Goal: Task Accomplishment & Management: Complete application form

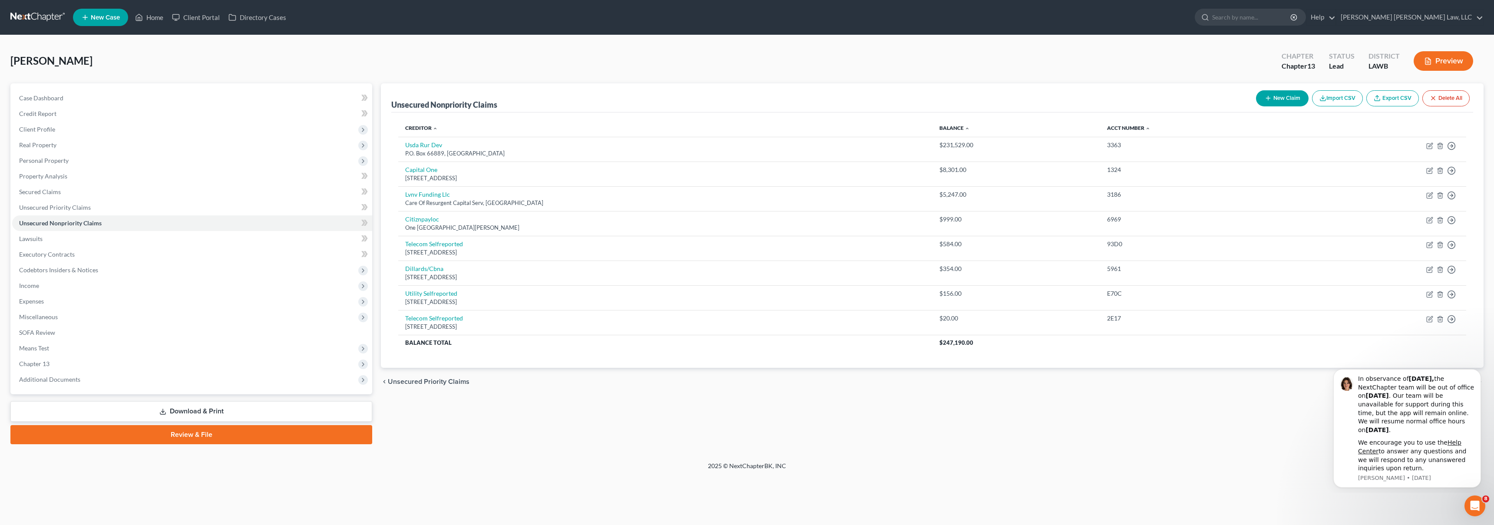
click at [53, 22] on link at bounding box center [38, 18] width 56 height 16
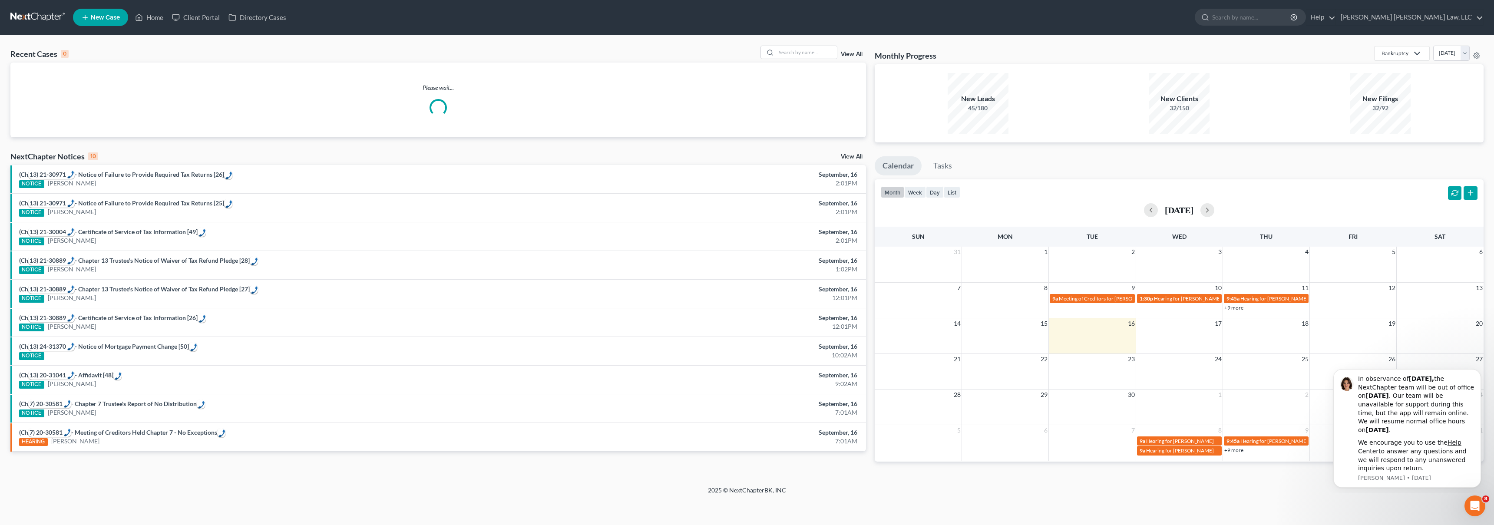
click at [104, 15] on span "New Case" at bounding box center [105, 17] width 29 height 7
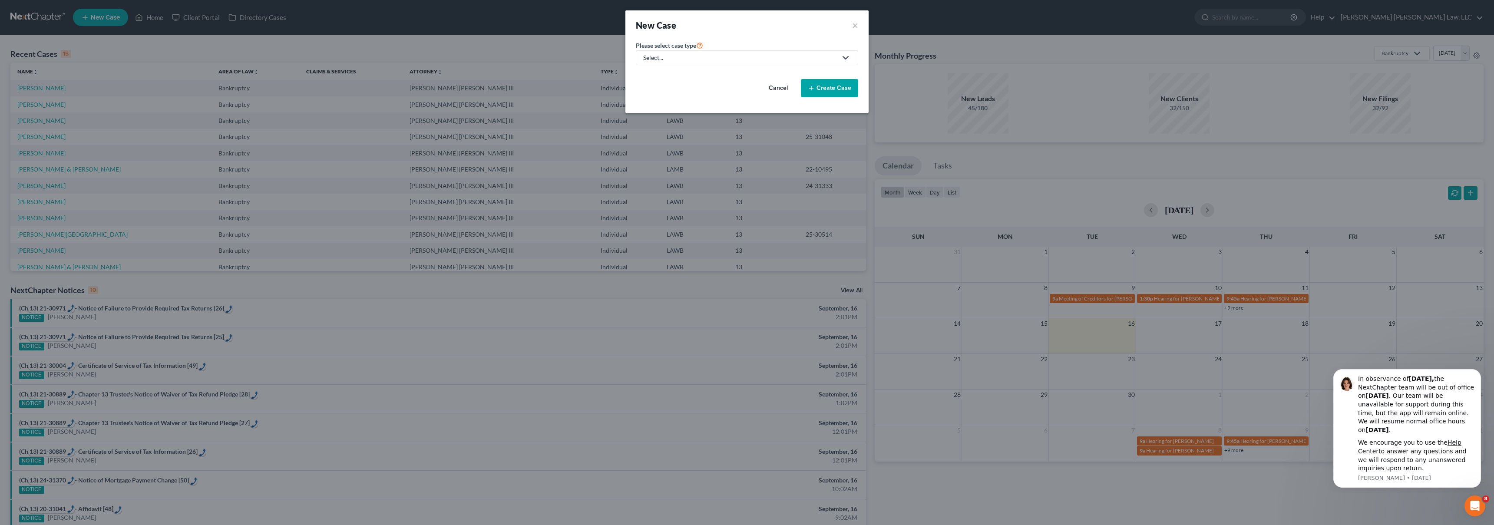
click at [720, 61] on div "Select..." at bounding box center [740, 57] width 194 height 9
click at [691, 75] on div "Bankruptcy" at bounding box center [682, 75] width 77 height 9
select select "36"
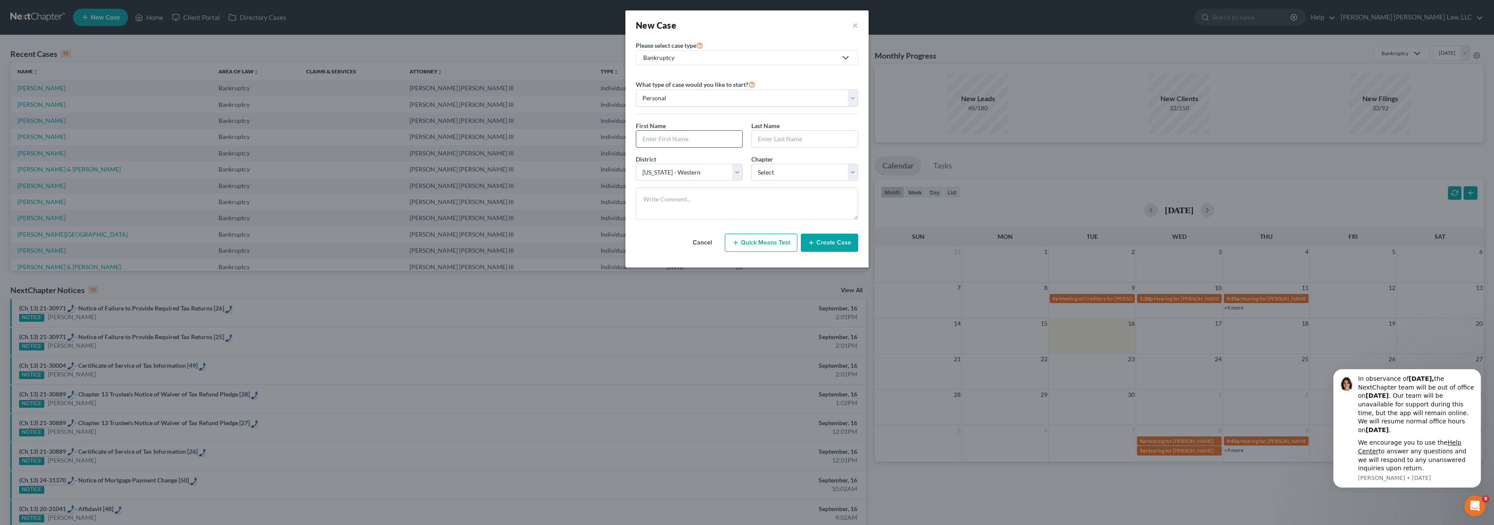
click at [674, 137] on input "text" at bounding box center [689, 139] width 106 height 16
type input "[PERSON_NAME]"
click at [769, 168] on select "Select 7 11 12 13" at bounding box center [804, 172] width 107 height 17
select select "3"
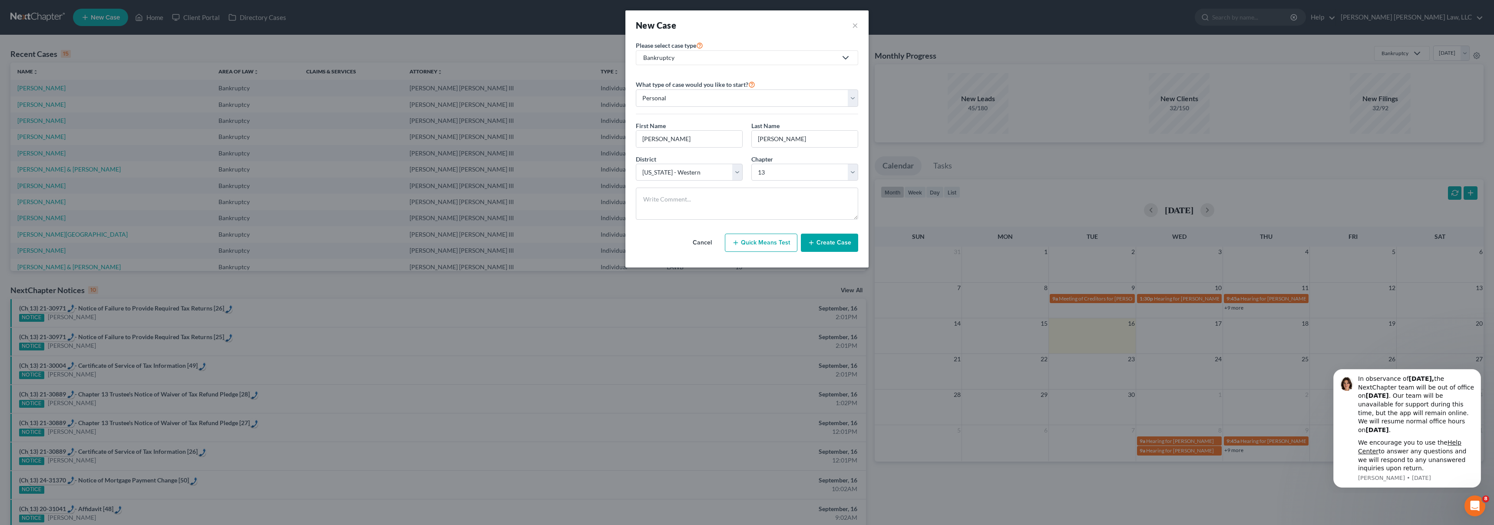
click at [836, 241] on button "Create Case" at bounding box center [829, 243] width 57 height 18
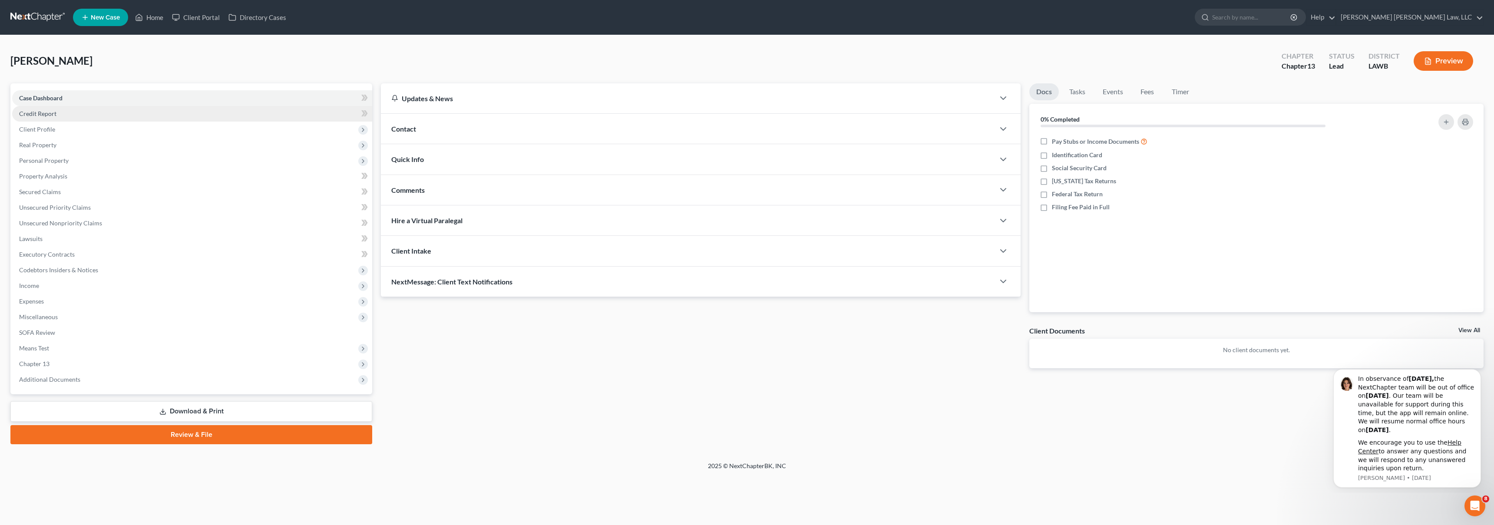
click at [84, 117] on link "Credit Report" at bounding box center [192, 114] width 360 height 16
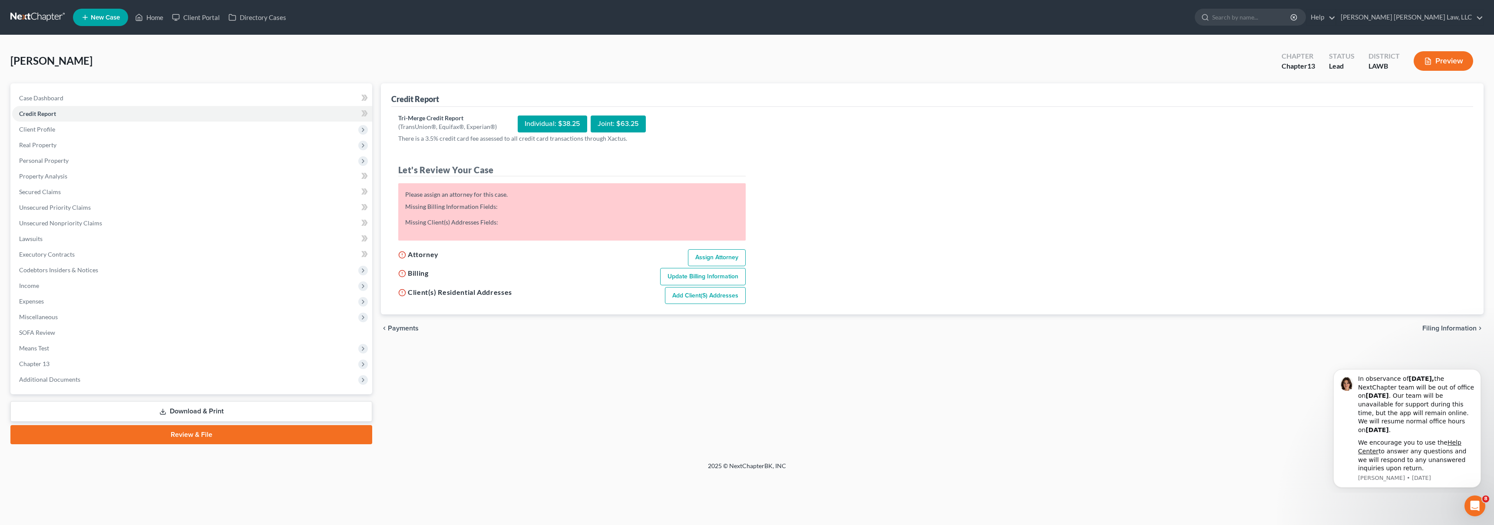
click at [701, 254] on link "Assign Attorney" at bounding box center [717, 257] width 58 height 17
click at [713, 256] on link "Assign Attorney" at bounding box center [717, 257] width 58 height 17
click at [708, 257] on link "Assign Attorney" at bounding box center [717, 257] width 58 height 17
click at [696, 247] on link "Assign Attorney" at bounding box center [717, 250] width 58 height 17
select select "1"
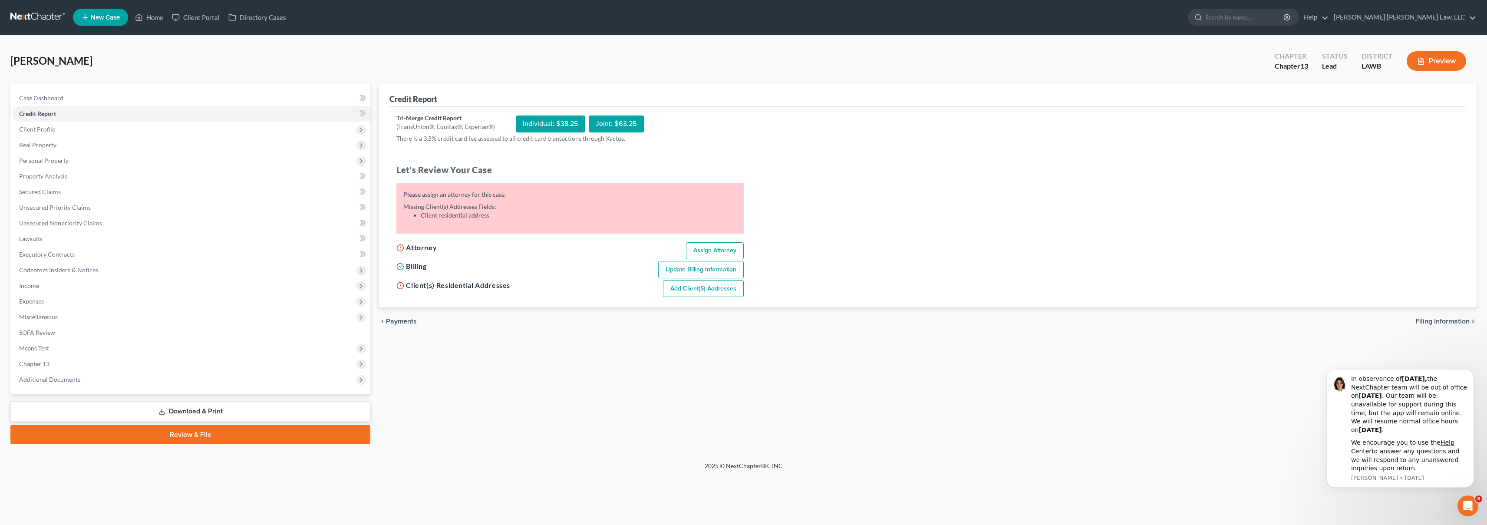
select select "0"
select select "3"
select select "36"
select select "19"
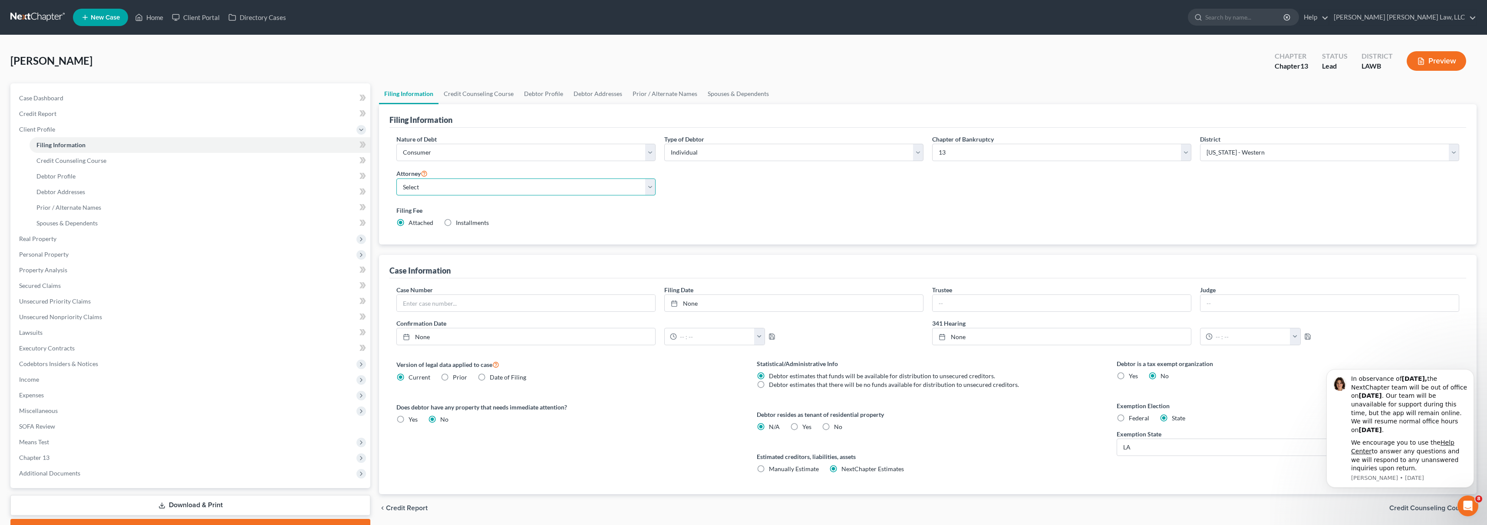
click at [445, 183] on select "Select [PERSON_NAME] [PERSON_NAME] III - LAWB [PERSON_NAME] [PERSON_NAME] III -…" at bounding box center [525, 186] width 259 height 17
select select "0"
click at [717, 151] on select "Select Individual Joint" at bounding box center [793, 152] width 259 height 17
select select "1"
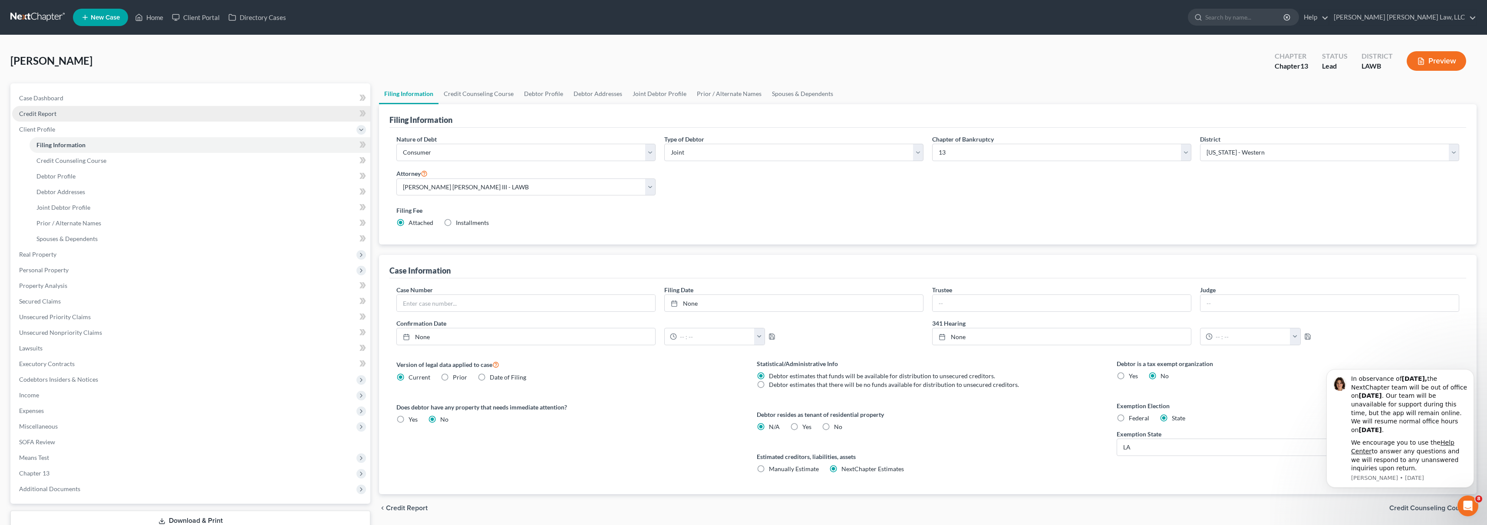
click at [69, 115] on link "Credit Report" at bounding box center [191, 114] width 358 height 16
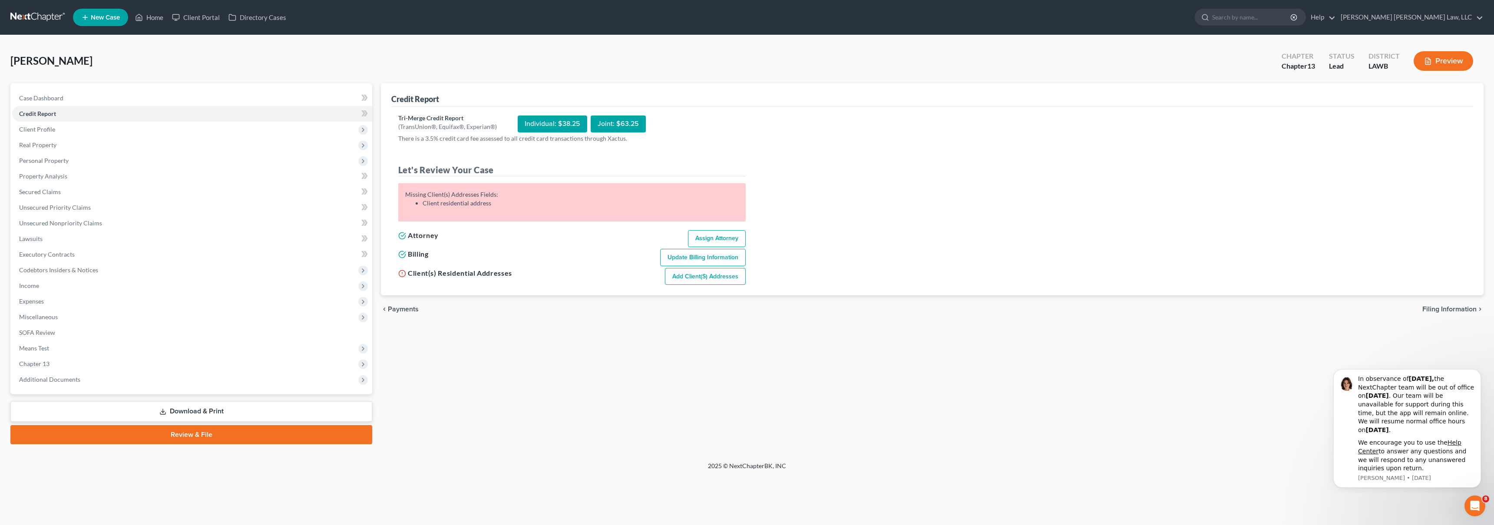
click at [693, 273] on link "Add Client(s) Addresses" at bounding box center [705, 276] width 81 height 17
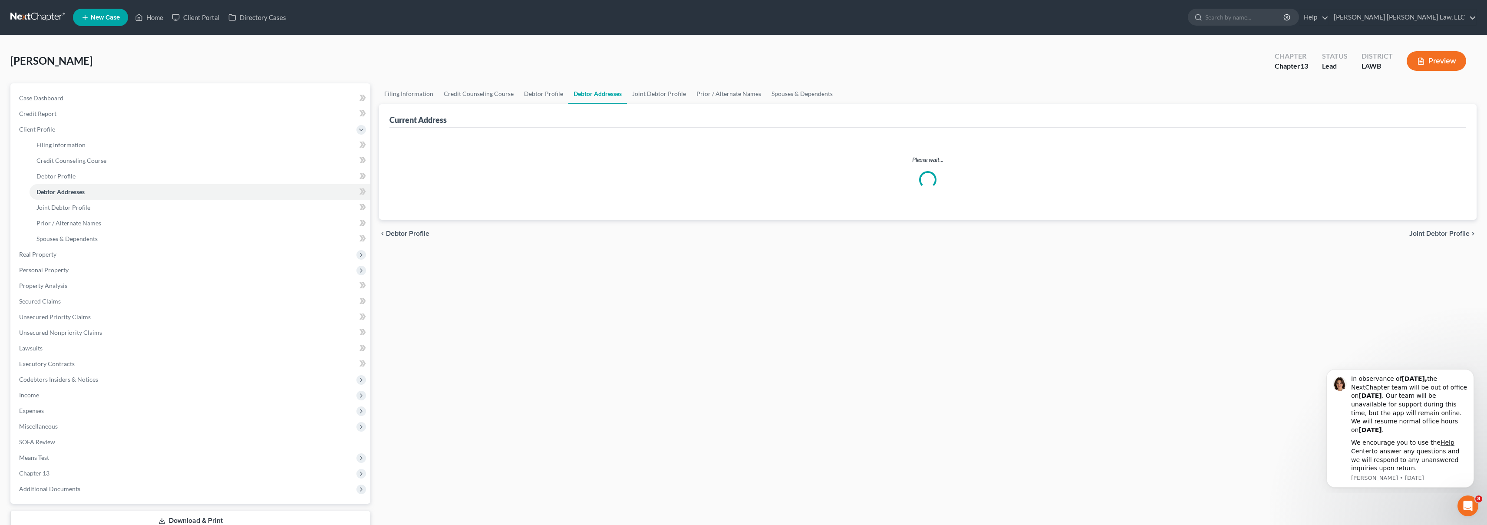
select select "0"
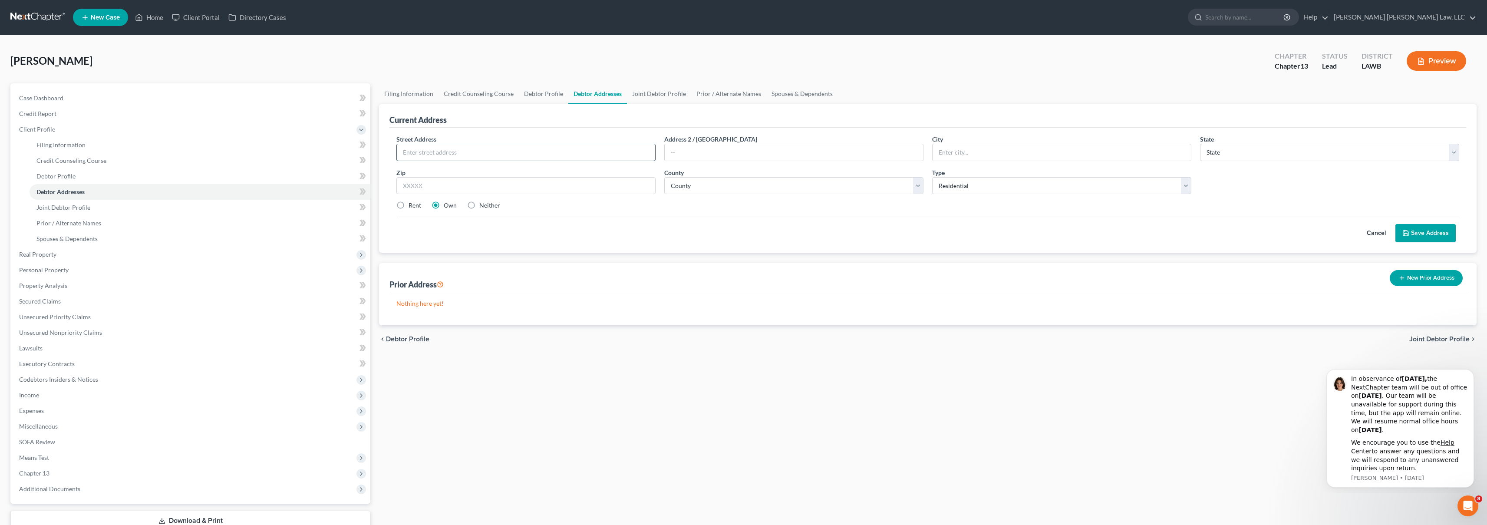
click at [533, 152] on input "text" at bounding box center [526, 152] width 258 height 16
type input "[STREET_ADDRESS][PERSON_NAME]"
type input "[PERSON_NAME]"
select select "19"
type input "71336"
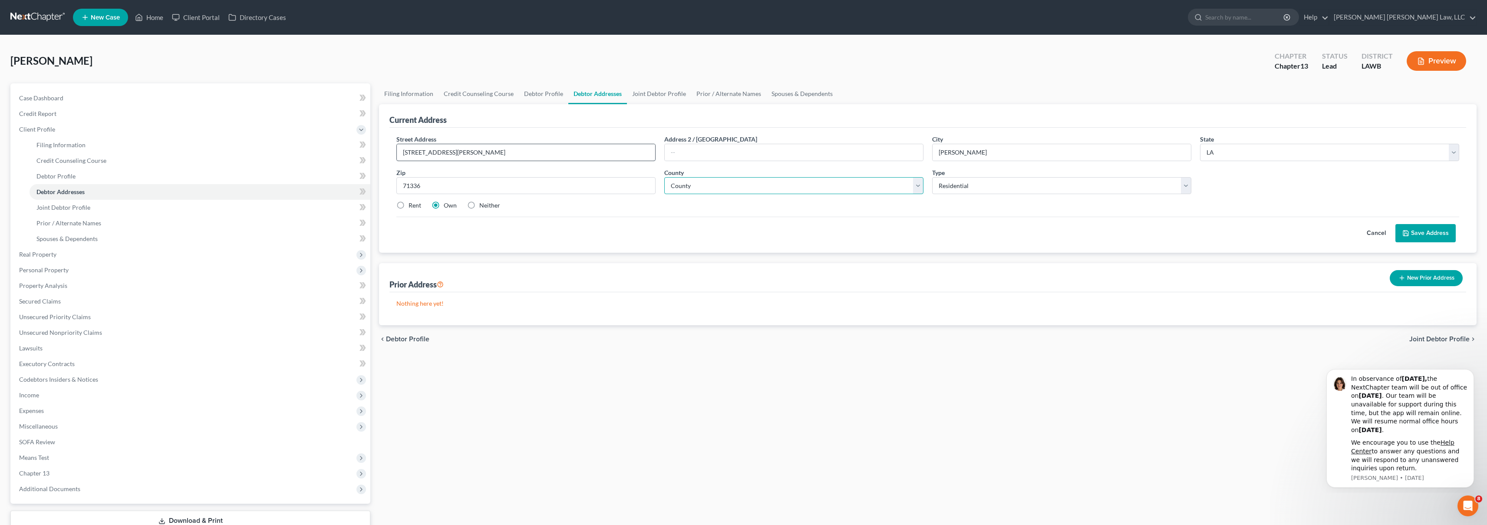
select select "20"
click at [1440, 234] on button "Save Address" at bounding box center [1425, 233] width 60 height 18
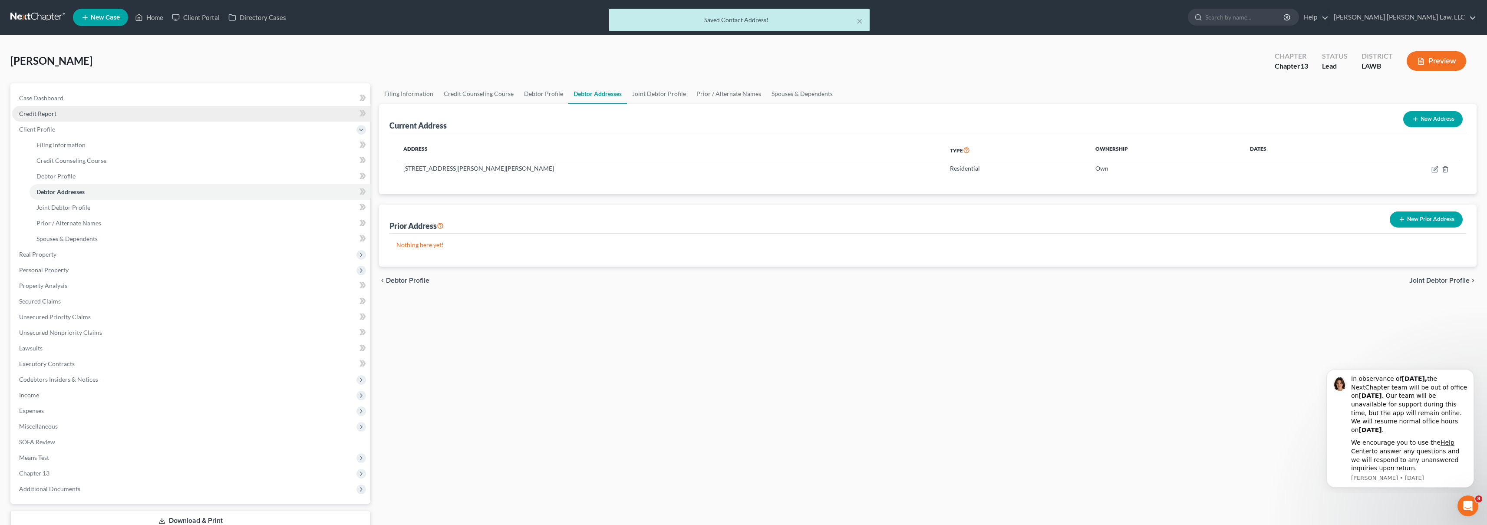
click at [79, 112] on link "Credit Report" at bounding box center [191, 114] width 358 height 16
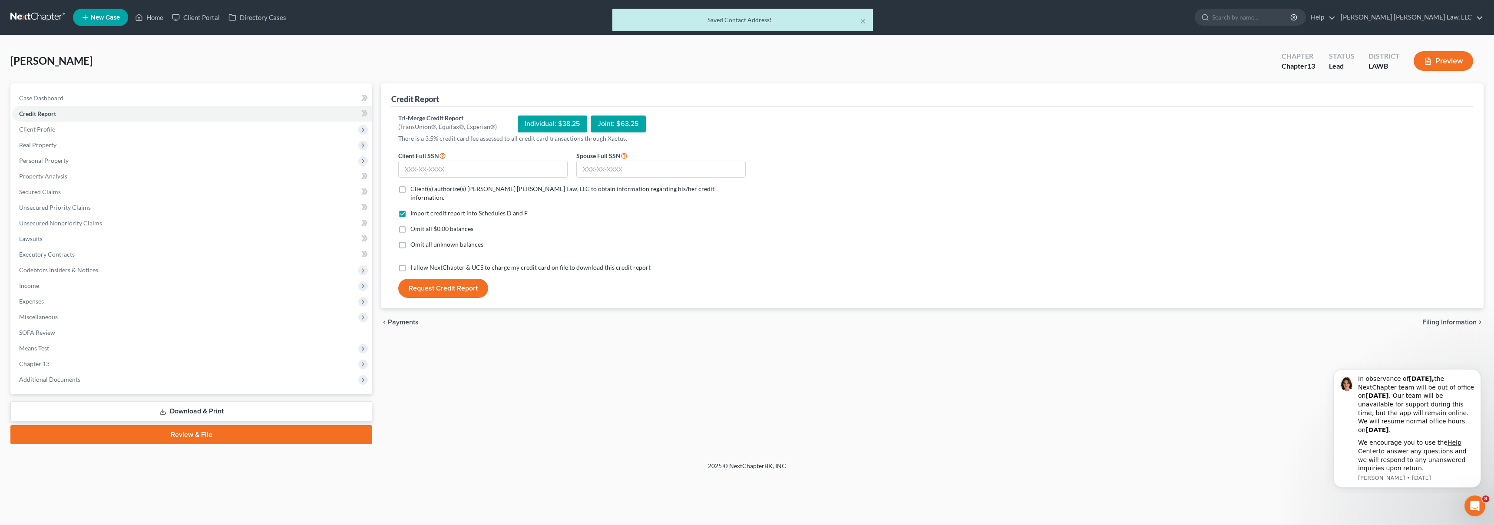
click at [410, 263] on label "I allow NextChapter & UCS to charge my credit card on file to download this cre…" at bounding box center [530, 267] width 240 height 9
click at [414, 263] on input "I allow NextChapter & UCS to charge my credit card on file to download this cre…" at bounding box center [417, 266] width 6 height 6
checkbox input "true"
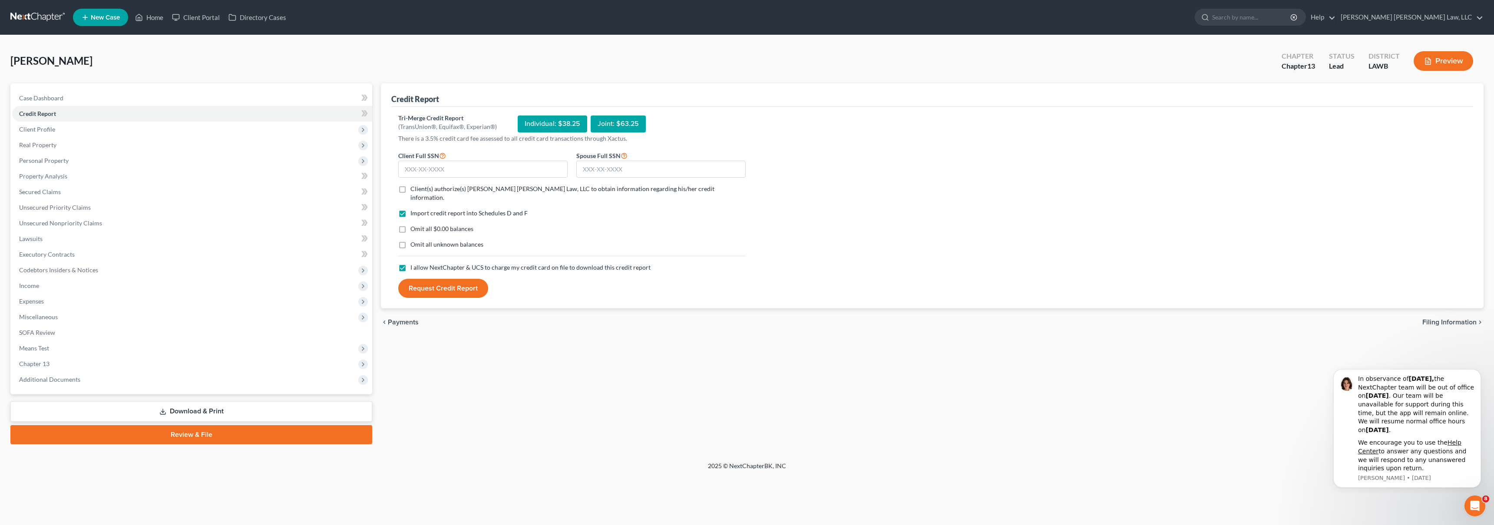
click at [410, 241] on label "Omit all unknown balances" at bounding box center [446, 244] width 73 height 9
click at [414, 241] on input "Omit all unknown balances" at bounding box center [417, 243] width 6 height 6
checkbox input "true"
click at [410, 224] on label "Omit all $0.00 balances" at bounding box center [441, 228] width 63 height 9
click at [414, 224] on input "Omit all $0.00 balances" at bounding box center [417, 227] width 6 height 6
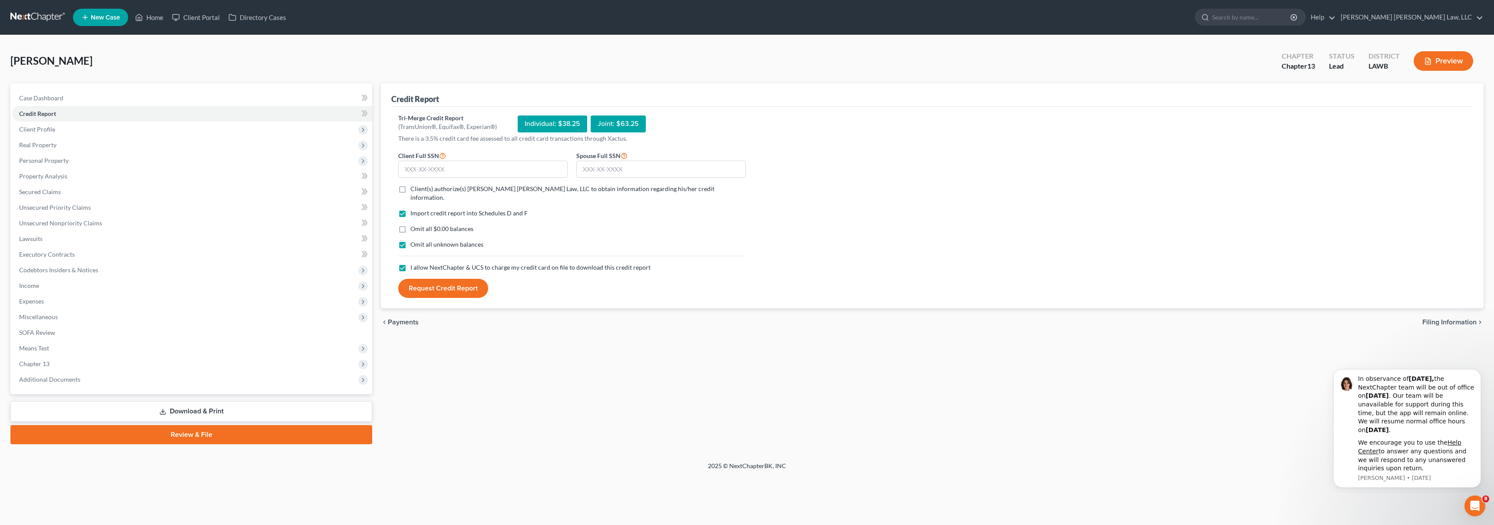
checkbox input "true"
click at [107, 130] on span "Client Profile" at bounding box center [192, 130] width 360 height 16
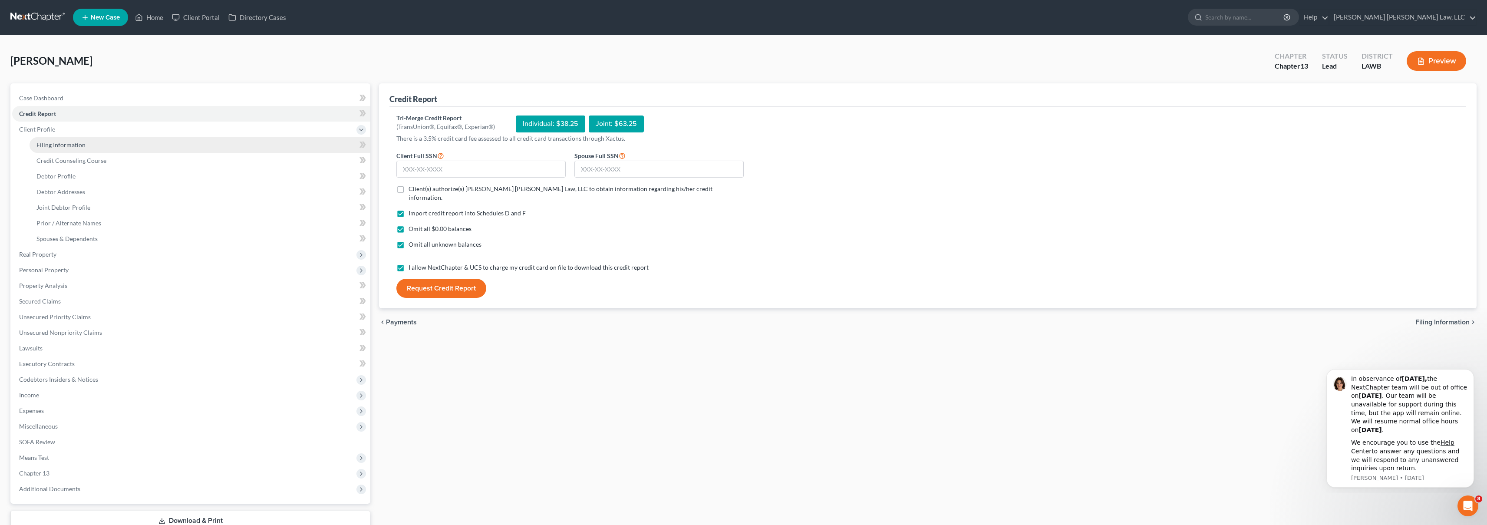
click at [112, 142] on link "Filing Information" at bounding box center [200, 145] width 341 height 16
select select "1"
select select "3"
select select "36"
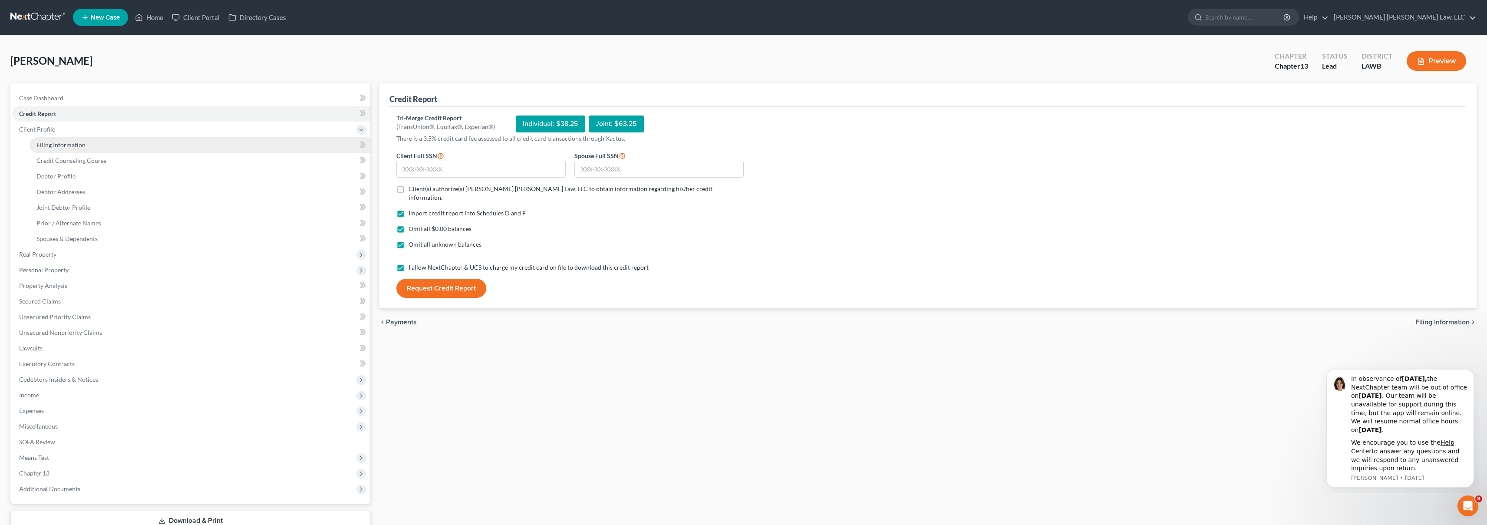
select select "0"
select select "19"
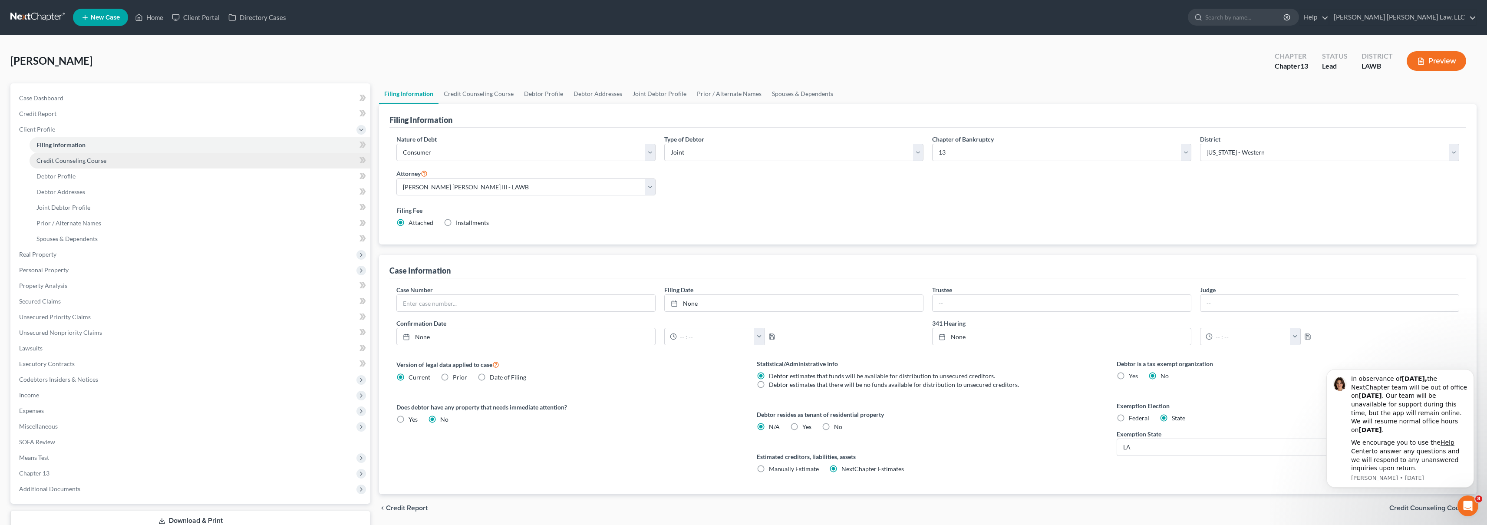
click at [134, 160] on link "Credit Counseling Course" at bounding box center [200, 161] width 341 height 16
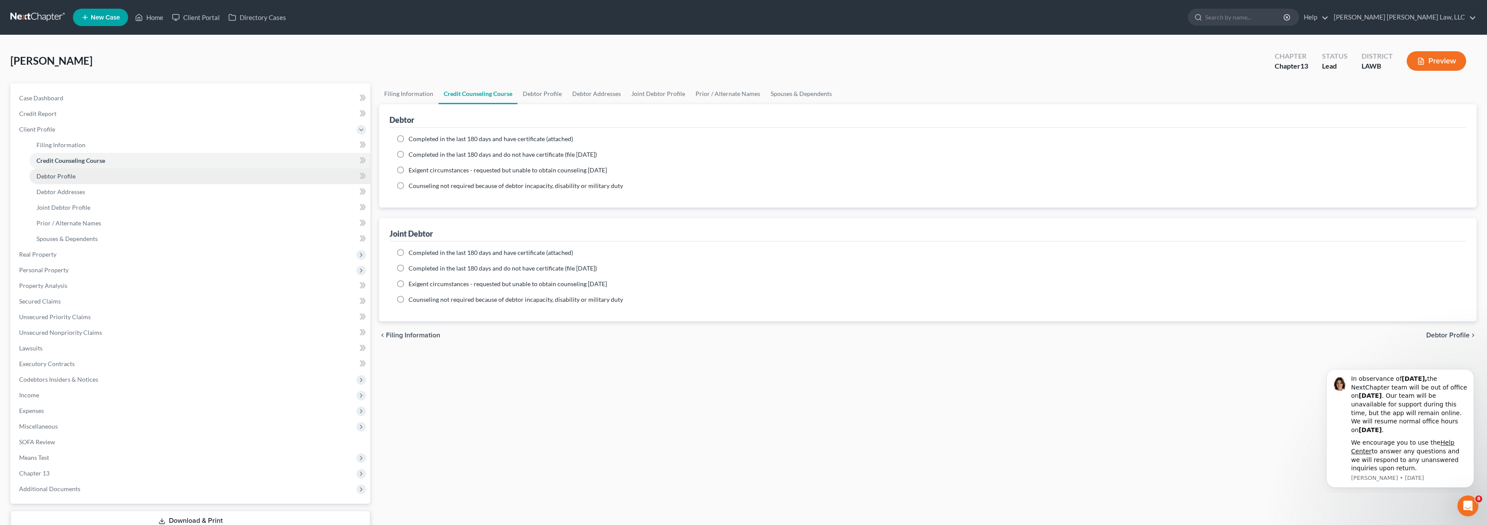
click at [128, 179] on link "Debtor Profile" at bounding box center [200, 176] width 341 height 16
select select "1"
select select "0"
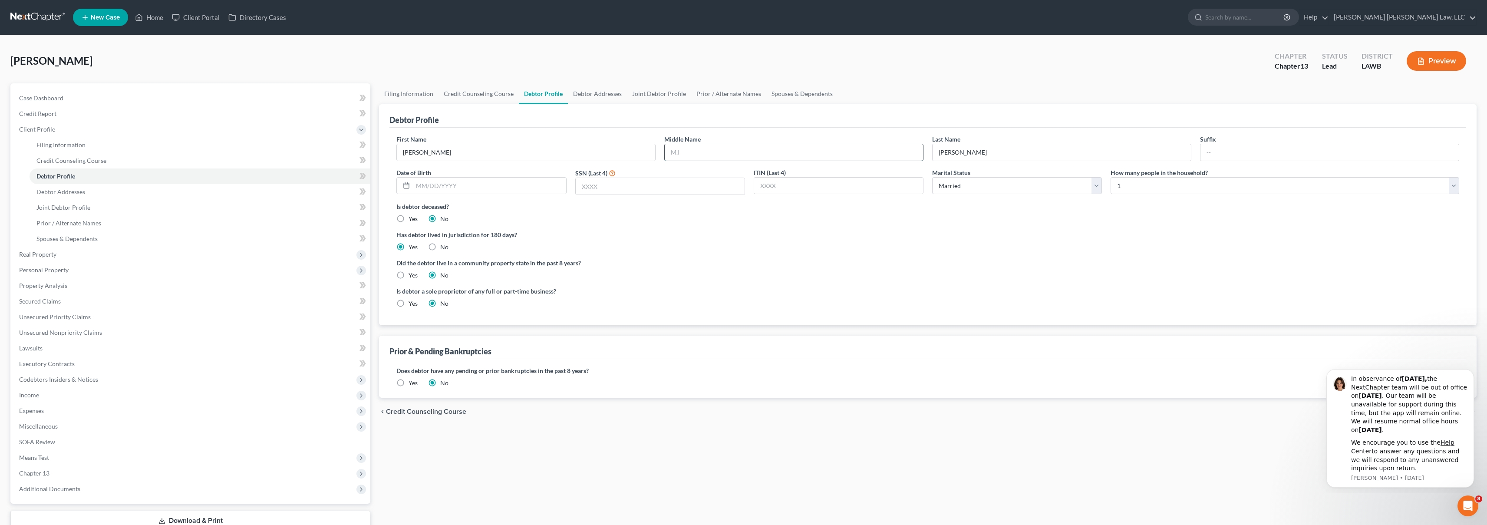
click at [698, 154] on input "text" at bounding box center [794, 152] width 258 height 16
type input "[PERSON_NAME]"
type input "[DATE]"
type input "5459"
click at [1130, 184] on select "Select 1 2 3 4 5 6 7 8 9 10 11 12 13 14 15 16 17 18 19 20" at bounding box center [1285, 185] width 349 height 17
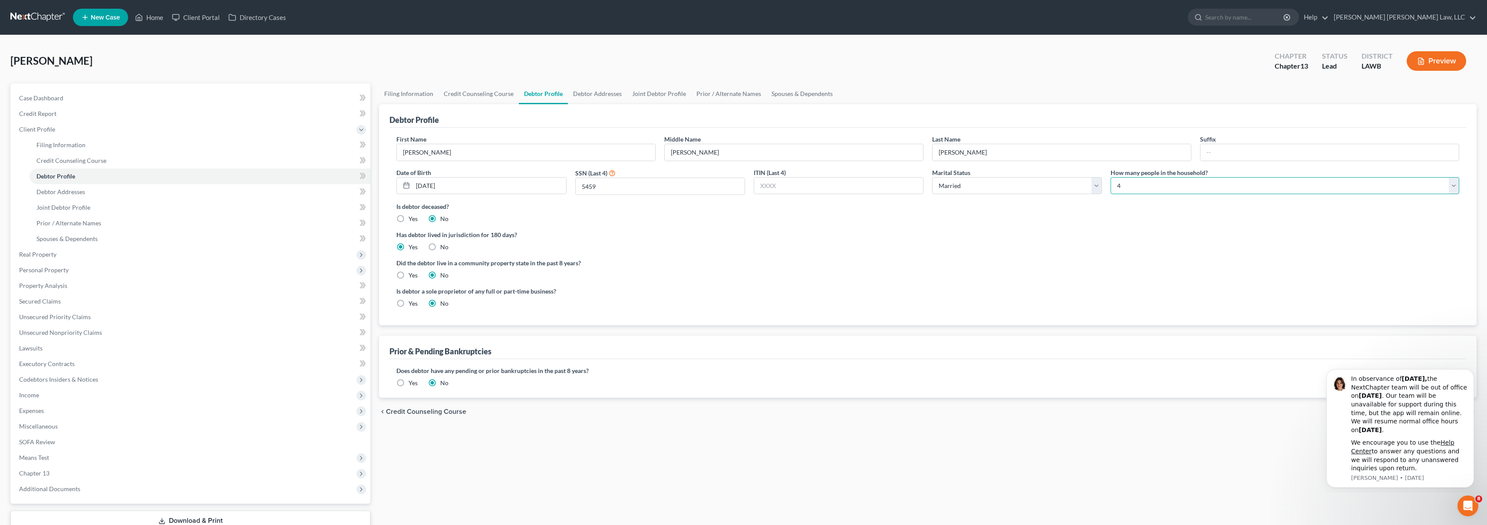
click at [1141, 184] on select "Select 1 2 3 4 5 6 7 8 9 10 11 12 13 14 15 16 17 18 19 20" at bounding box center [1285, 185] width 349 height 17
select select "4"
click at [988, 249] on div "Has debtor lived in jurisdiction for 180 days? Yes No Debtor must reside in jur…" at bounding box center [927, 240] width 1063 height 21
click at [79, 208] on span "Joint Debtor Profile" at bounding box center [63, 207] width 54 height 7
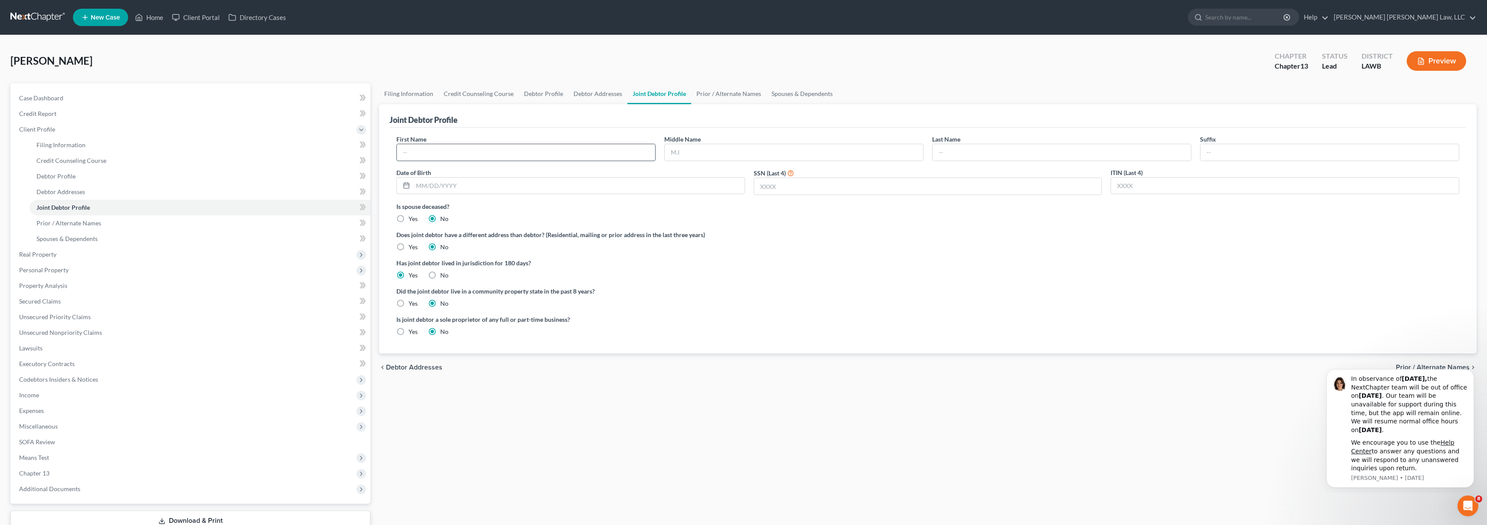
click at [528, 152] on input "text" at bounding box center [526, 152] width 258 height 16
type input "[PERSON_NAME]"
type input "[DATE]"
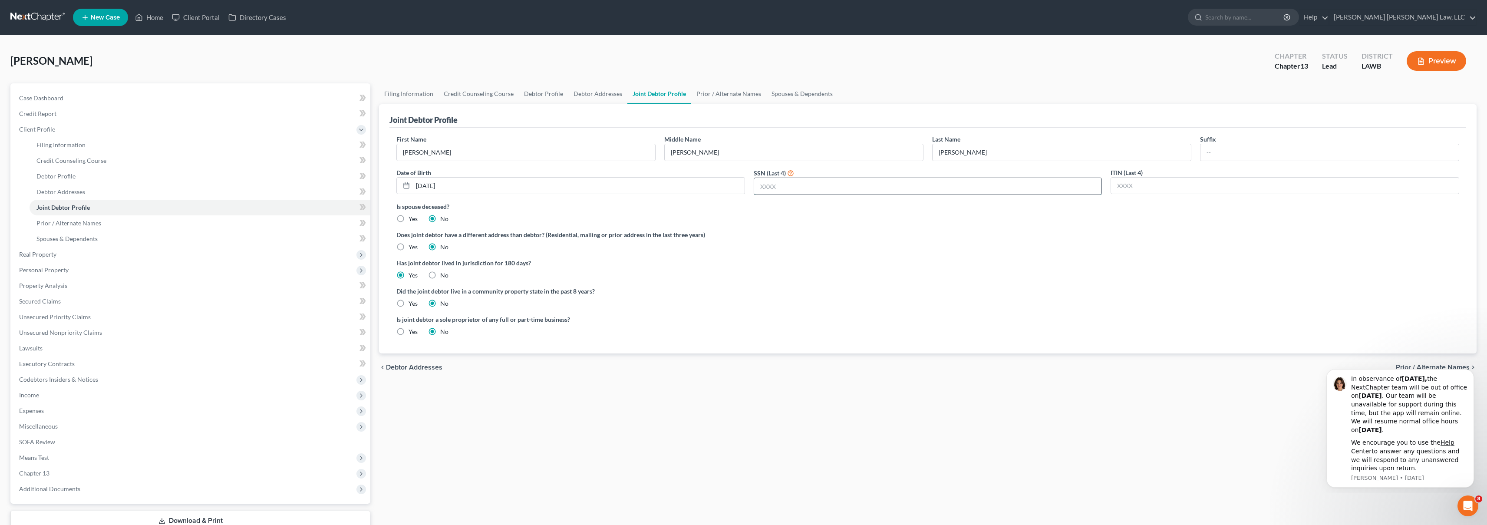
click at [787, 186] on input "text" at bounding box center [928, 186] width 348 height 16
type input "2941"
click at [113, 109] on link "Credit Report" at bounding box center [191, 114] width 358 height 16
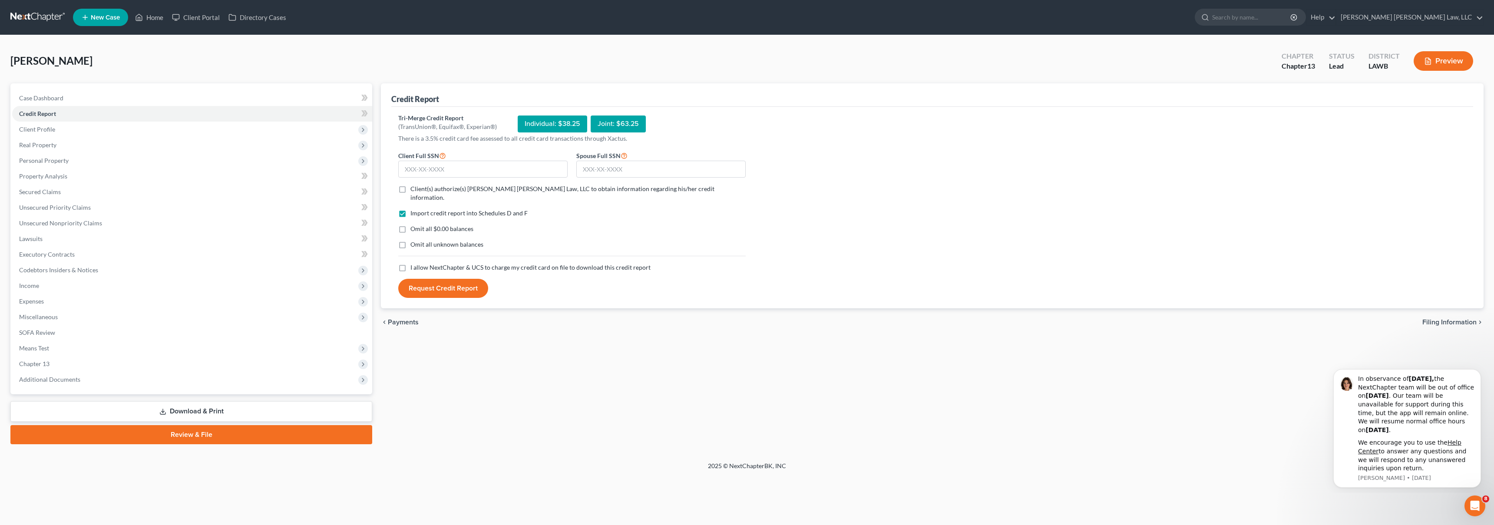
drag, startPoint x: 404, startPoint y: 259, endPoint x: 399, endPoint y: 242, distance: 18.0
click at [410, 263] on label "I allow NextChapter & UCS to charge my credit card on file to download this cre…" at bounding box center [530, 267] width 240 height 9
click at [414, 263] on input "I allow NextChapter & UCS to charge my credit card on file to download this cre…" at bounding box center [417, 266] width 6 height 6
checkbox input "true"
click at [410, 240] on label "Omit all unknown balances" at bounding box center [446, 244] width 73 height 9
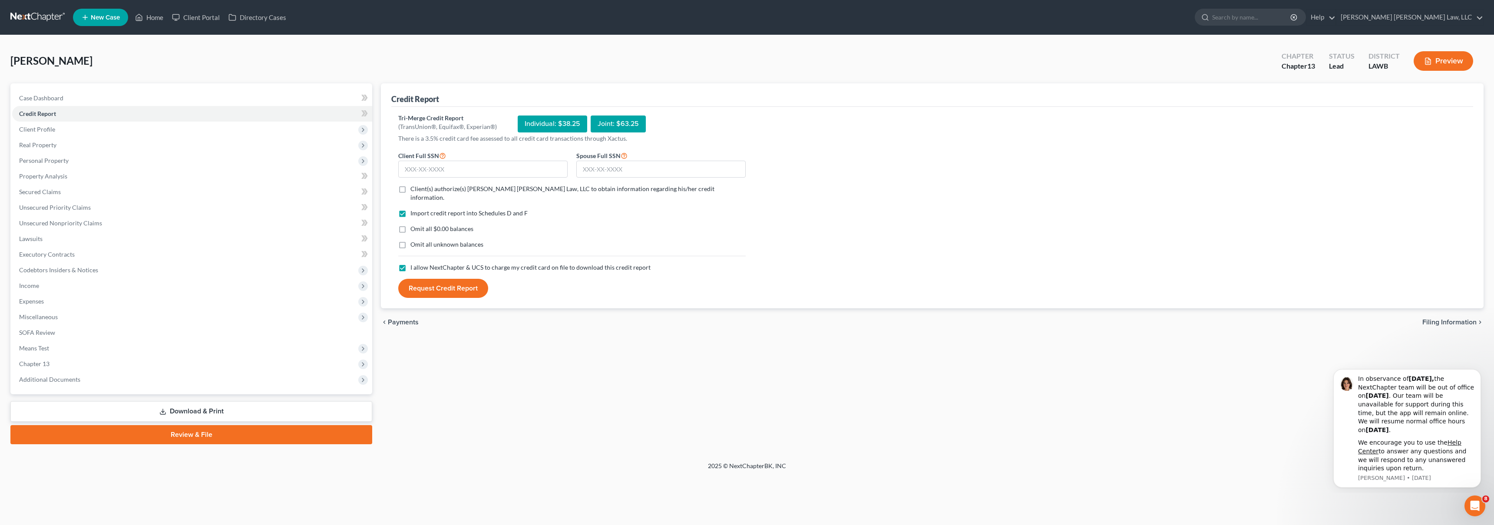
click at [414, 240] on input "Omit all unknown balances" at bounding box center [417, 243] width 6 height 6
checkbox input "true"
drag, startPoint x: 401, startPoint y: 218, endPoint x: 405, endPoint y: 182, distance: 35.4
click at [410, 224] on label "Omit all $0.00 balances" at bounding box center [441, 228] width 63 height 9
click at [414, 224] on input "Omit all $0.00 balances" at bounding box center [417, 227] width 6 height 6
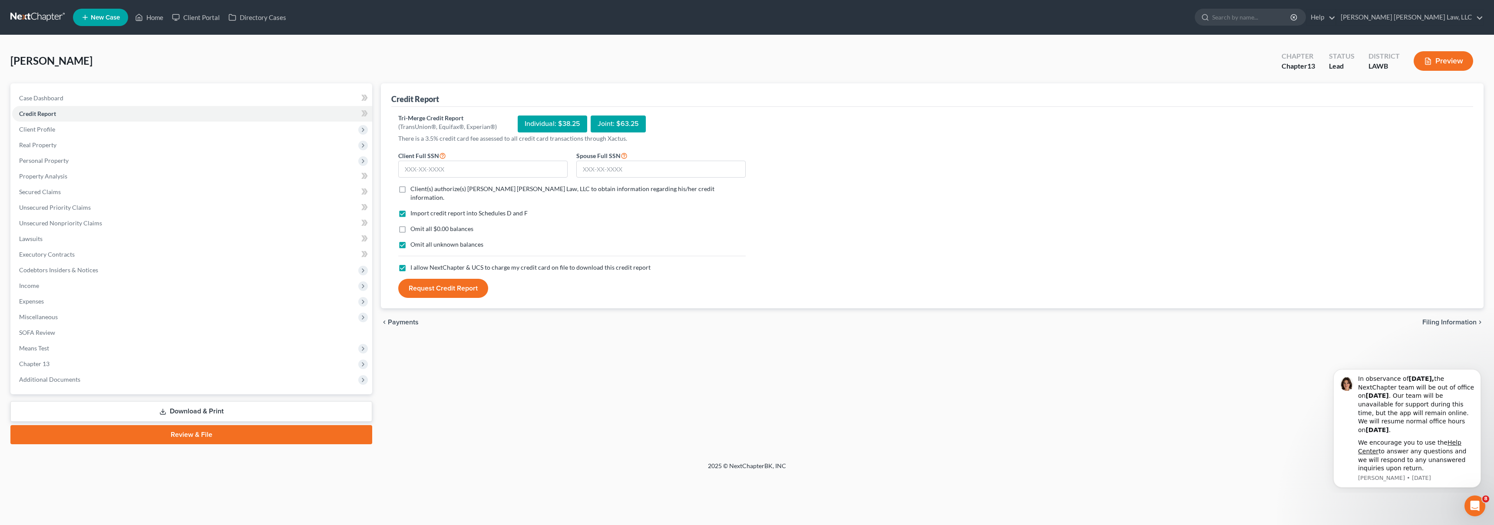
checkbox input "true"
click at [410, 187] on label "Client(s) authorize(s) [PERSON_NAME] [PERSON_NAME] Law, LLC to obtain informati…" at bounding box center [577, 193] width 335 height 17
click at [414, 187] on input "Client(s) authorize(s) [PERSON_NAME] [PERSON_NAME] Law, LLC to obtain informati…" at bounding box center [417, 188] width 6 height 6
checkbox input "true"
click at [429, 171] on input "text" at bounding box center [482, 169] width 169 height 17
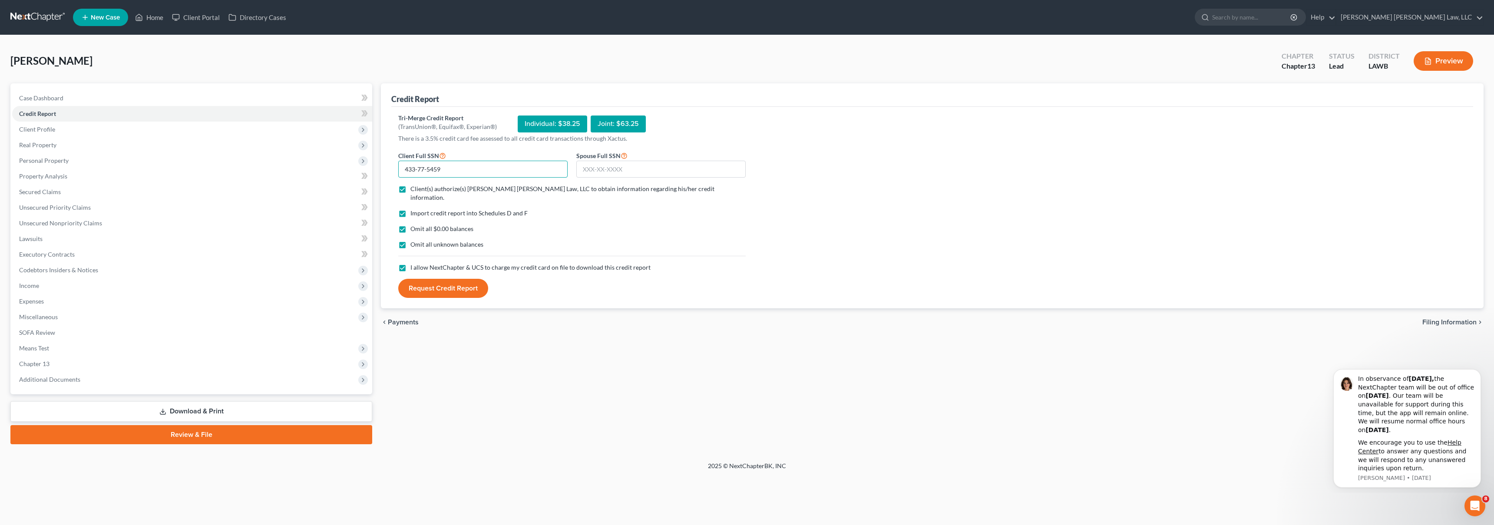
type input "433-77-5459"
type input "431-75-2941"
click at [452, 287] on button "Request Credit Report" at bounding box center [443, 288] width 90 height 19
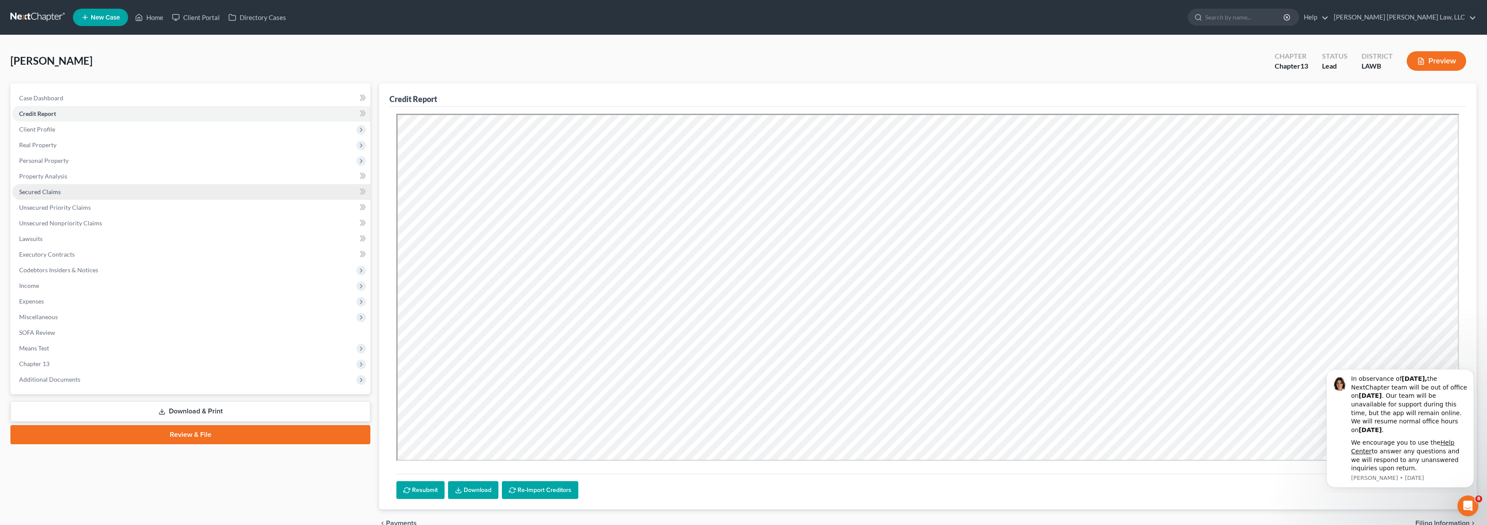
click at [38, 195] on link "Secured Claims" at bounding box center [191, 192] width 358 height 16
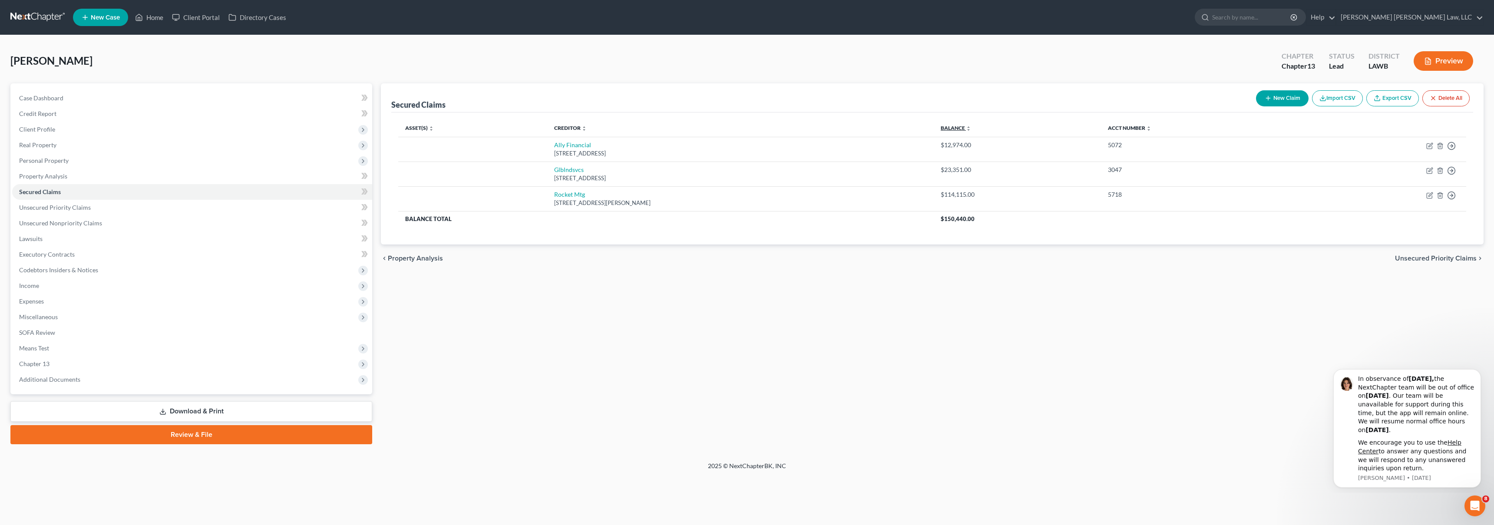
click at [971, 128] on link "Balance expand_more expand_less unfold_more" at bounding box center [955, 128] width 30 height 7
click at [106, 211] on link "Unsecured Priority Claims" at bounding box center [192, 208] width 360 height 16
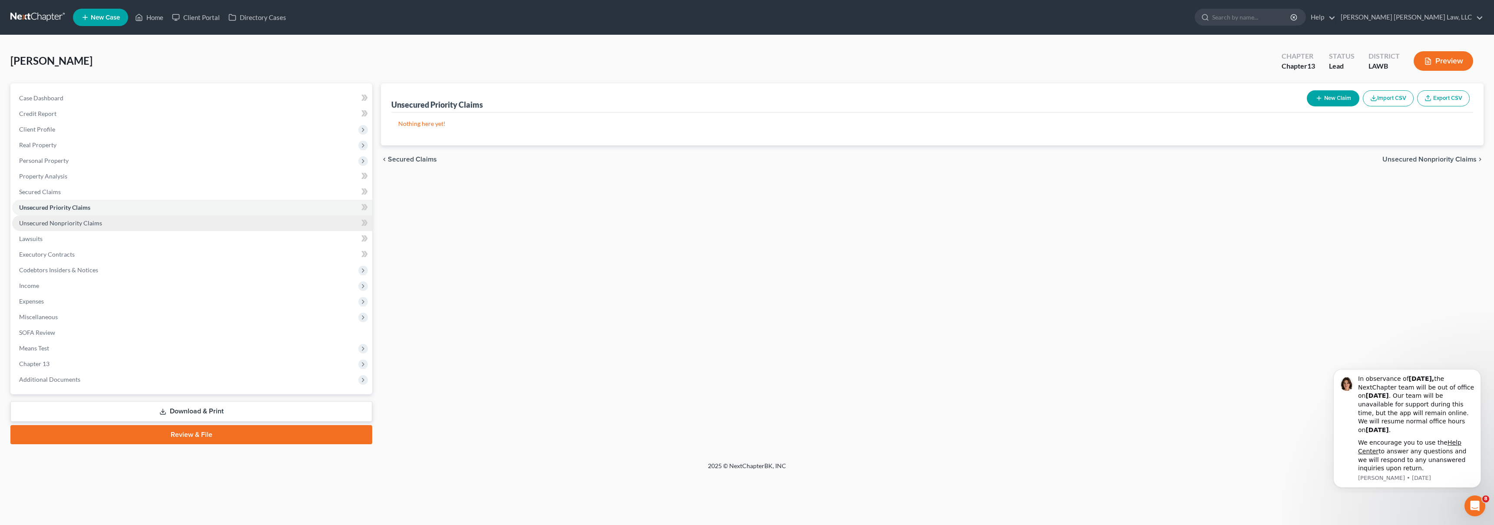
click at [195, 228] on link "Unsecured Nonpriority Claims" at bounding box center [192, 223] width 360 height 16
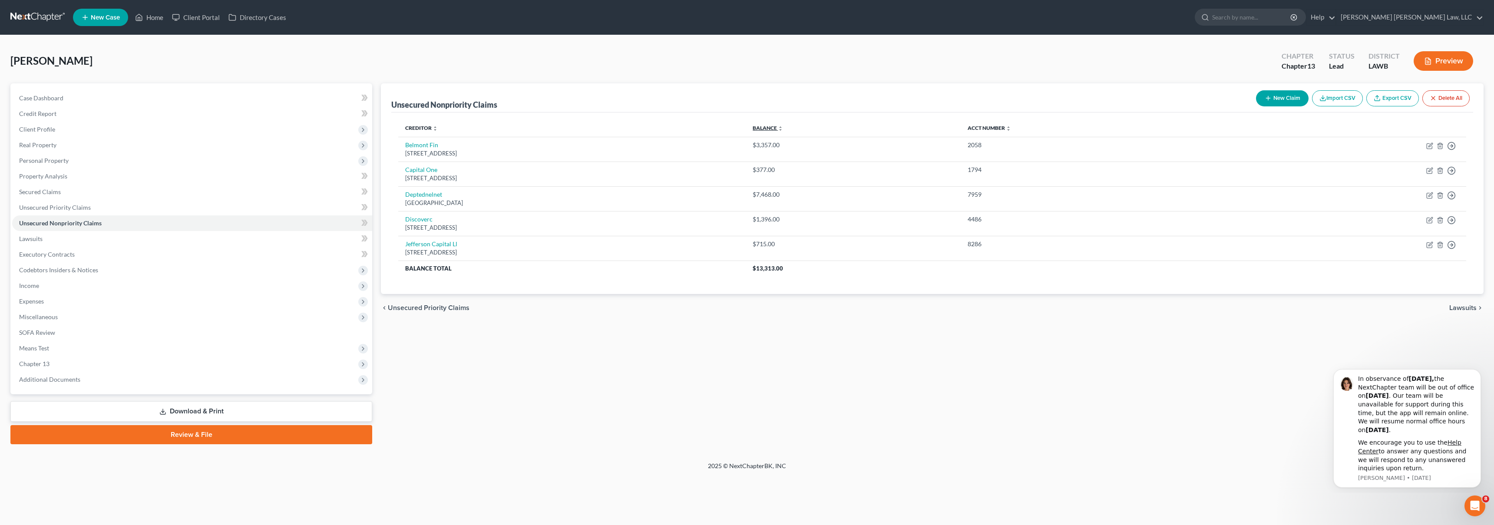
click at [783, 128] on link "Balance expand_more expand_less unfold_more" at bounding box center [767, 128] width 30 height 7
click at [50, 206] on span "Unsecured Priority Claims" at bounding box center [55, 207] width 72 height 7
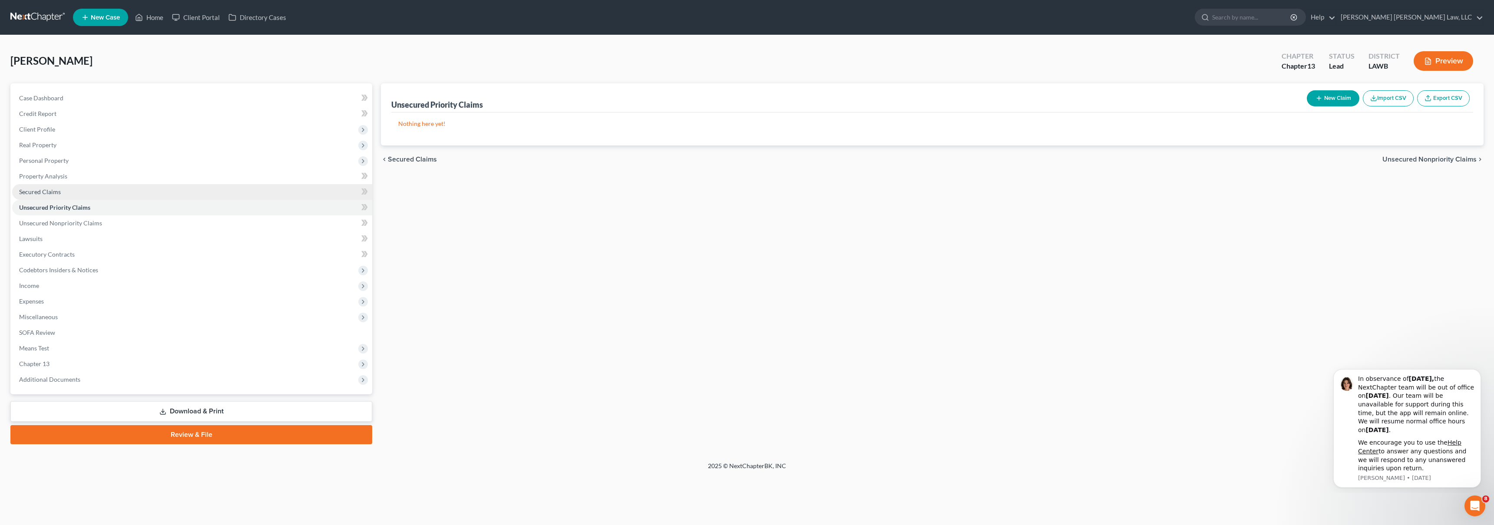
click at [56, 196] on link "Secured Claims" at bounding box center [192, 192] width 360 height 16
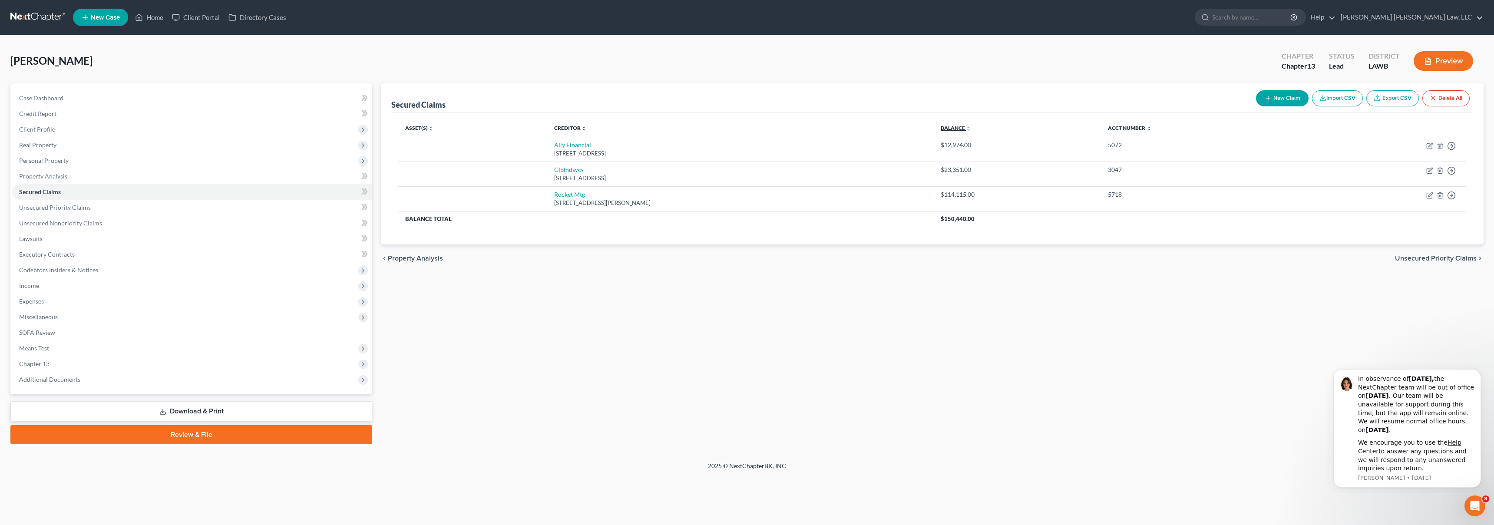
click at [971, 127] on link "Balance expand_more expand_less unfold_more" at bounding box center [955, 128] width 30 height 7
click at [179, 201] on link "Unsecured Priority Claims" at bounding box center [192, 208] width 360 height 16
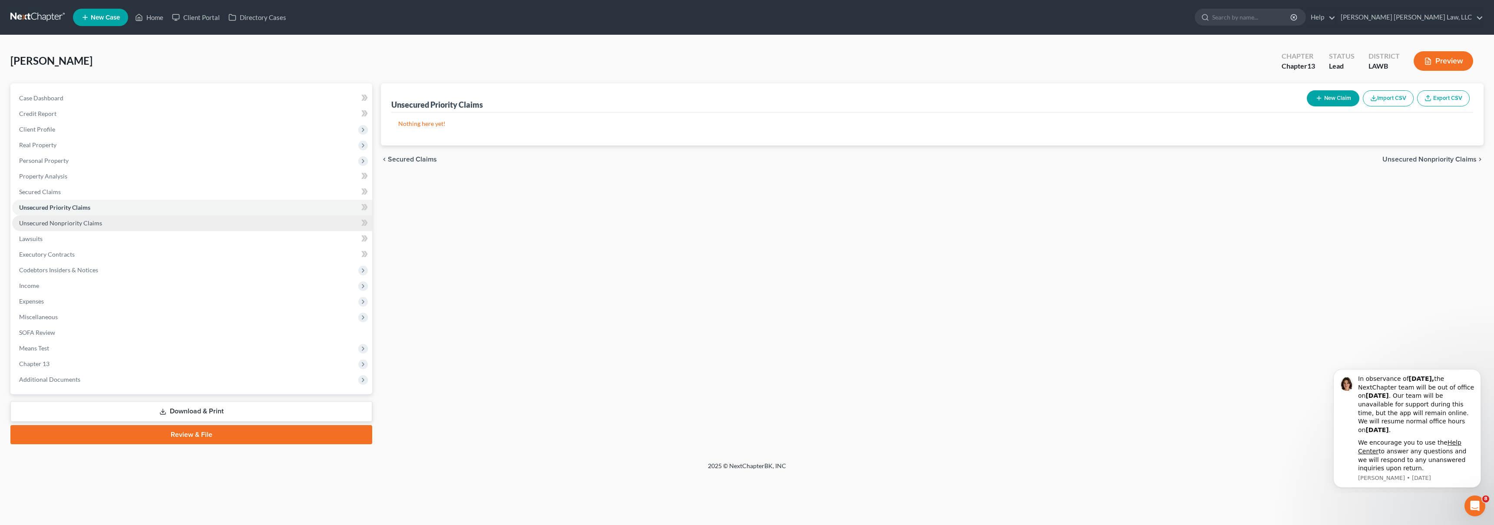
click at [170, 224] on link "Unsecured Nonpriority Claims" at bounding box center [192, 223] width 360 height 16
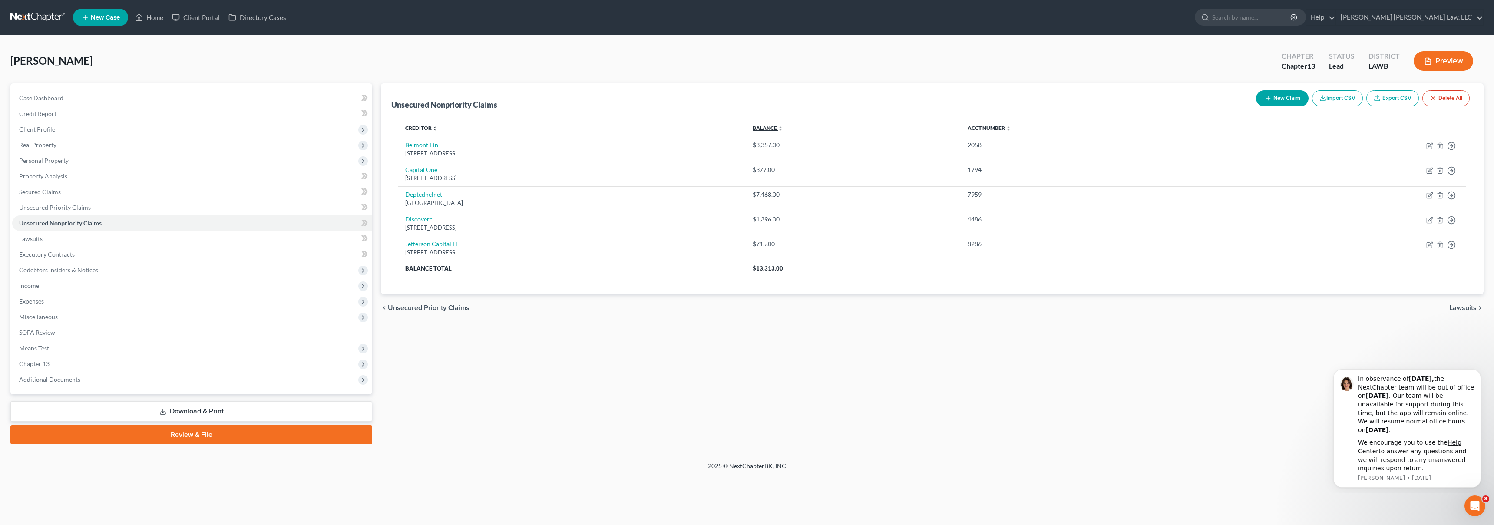
click at [783, 129] on link "Balance expand_more expand_less unfold_more" at bounding box center [767, 128] width 30 height 7
click at [785, 129] on link "Balance expand_more expand_less unfold_more" at bounding box center [770, 128] width 30 height 7
click at [41, 18] on link at bounding box center [38, 18] width 56 height 16
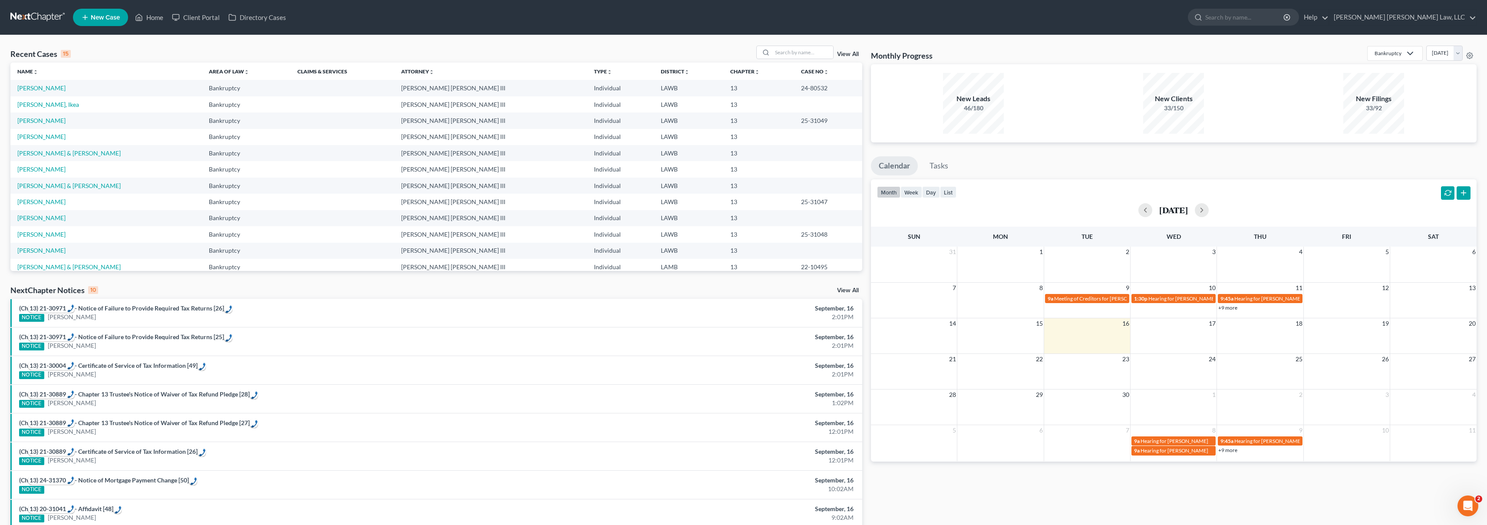
click at [104, 16] on span "New Case" at bounding box center [105, 17] width 29 height 7
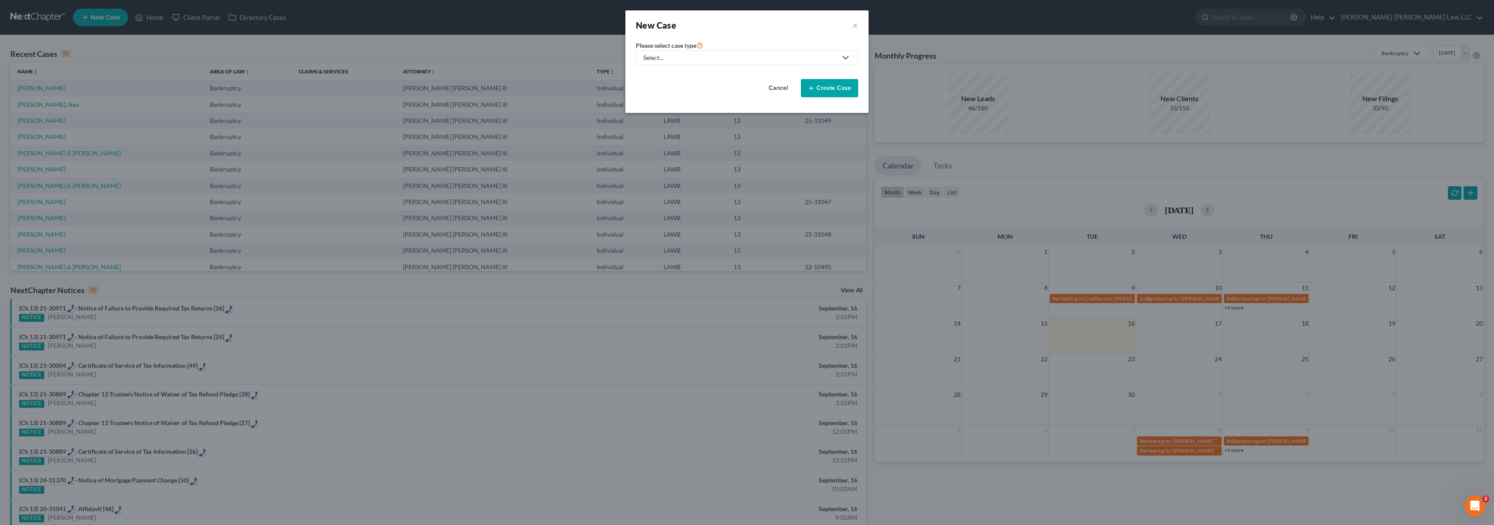
click at [715, 58] on div "Select..." at bounding box center [740, 57] width 194 height 9
click at [679, 73] on div "Bankruptcy" at bounding box center [682, 75] width 77 height 9
select select "36"
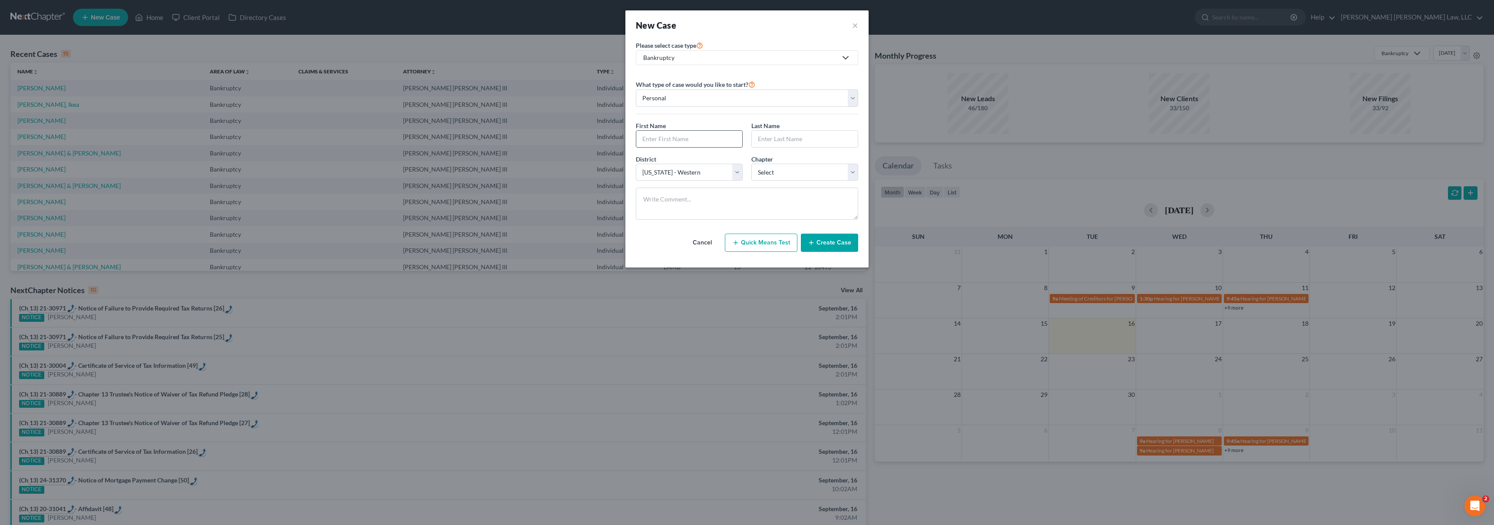
drag, startPoint x: 679, startPoint y: 142, endPoint x: 684, endPoint y: 142, distance: 4.4
click at [682, 142] on input "text" at bounding box center [689, 139] width 106 height 16
click at [652, 141] on input "text" at bounding box center [689, 139] width 106 height 16
type input "Daniel"
type input "Bedgood"
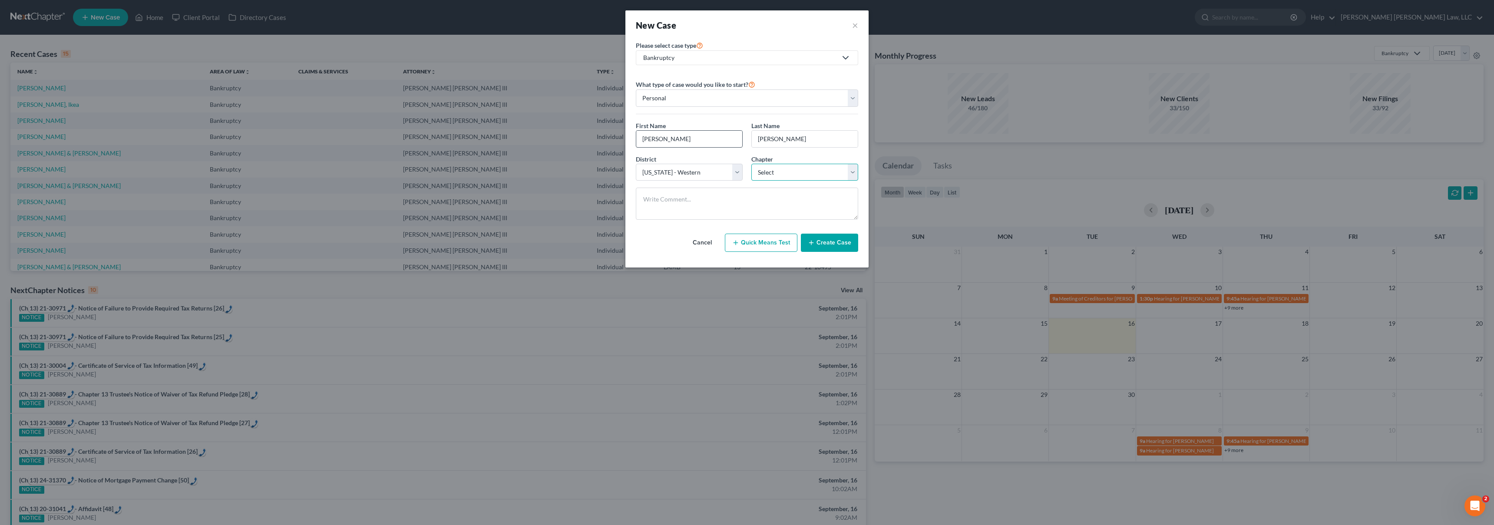
select select "3"
click at [847, 241] on button "Create Case" at bounding box center [829, 243] width 57 height 18
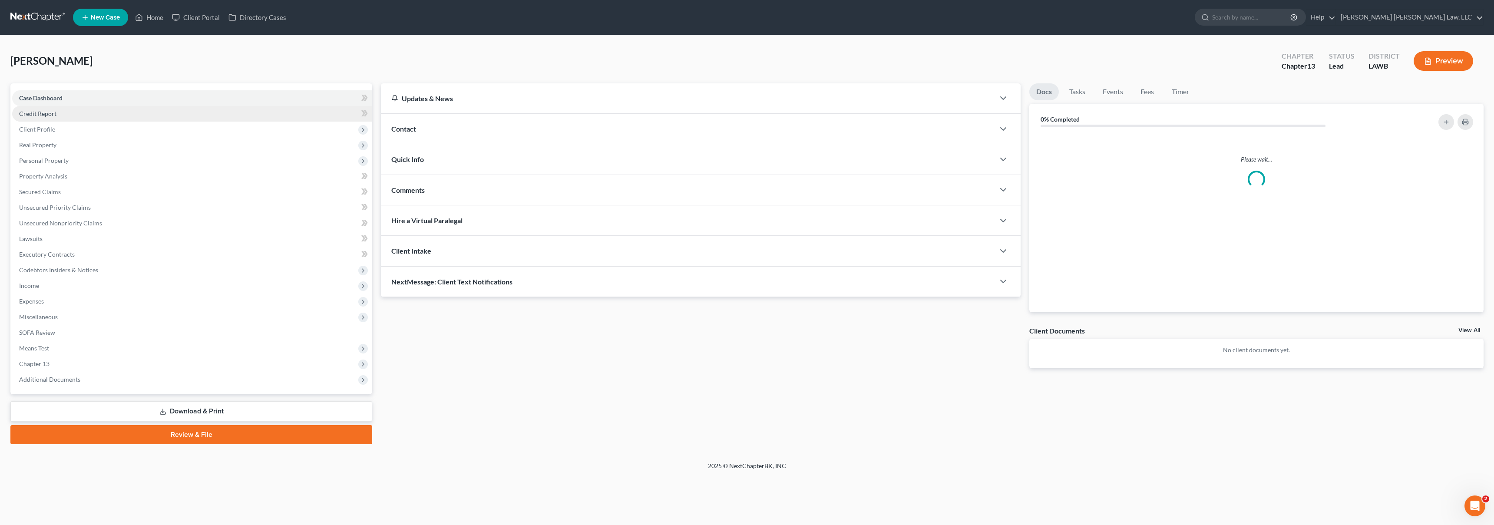
click at [67, 112] on link "Credit Report" at bounding box center [192, 114] width 360 height 16
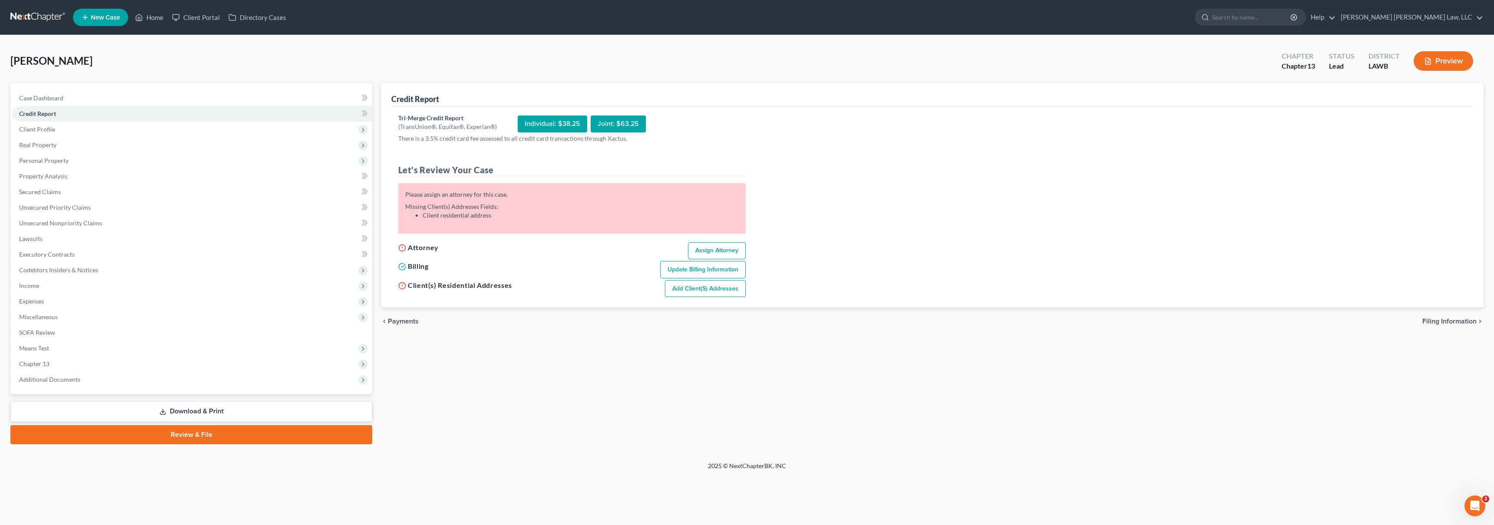
click at [704, 248] on link "Assign Attorney" at bounding box center [717, 250] width 58 height 17
select select "1"
select select "0"
select select "3"
select select "36"
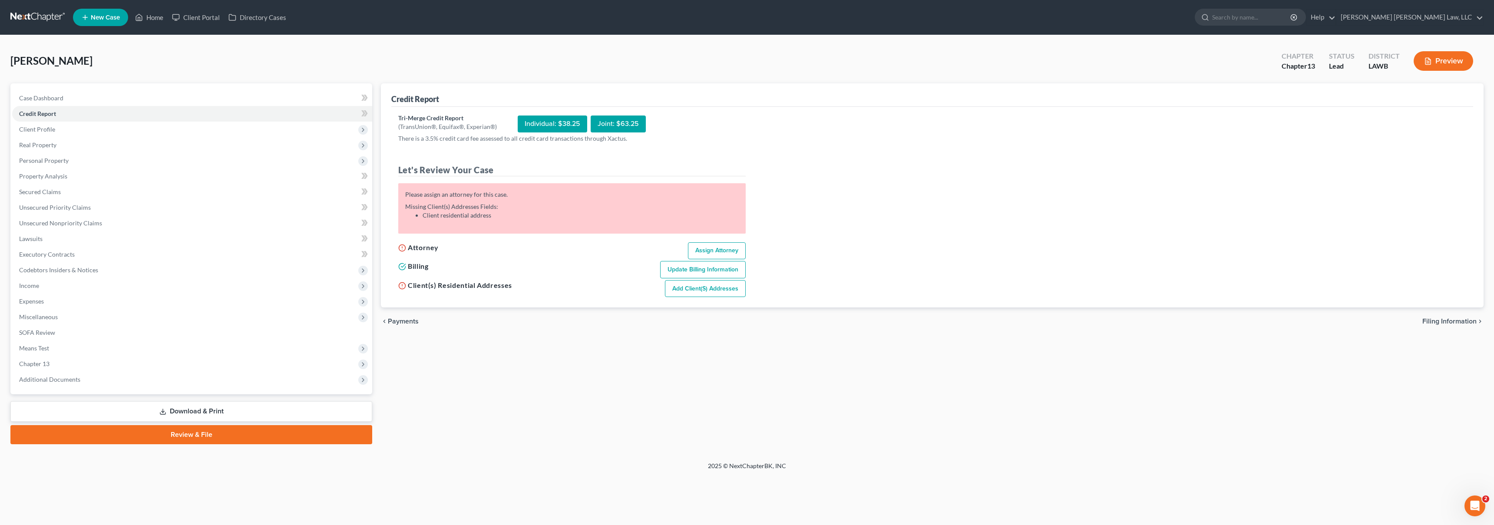
select select "19"
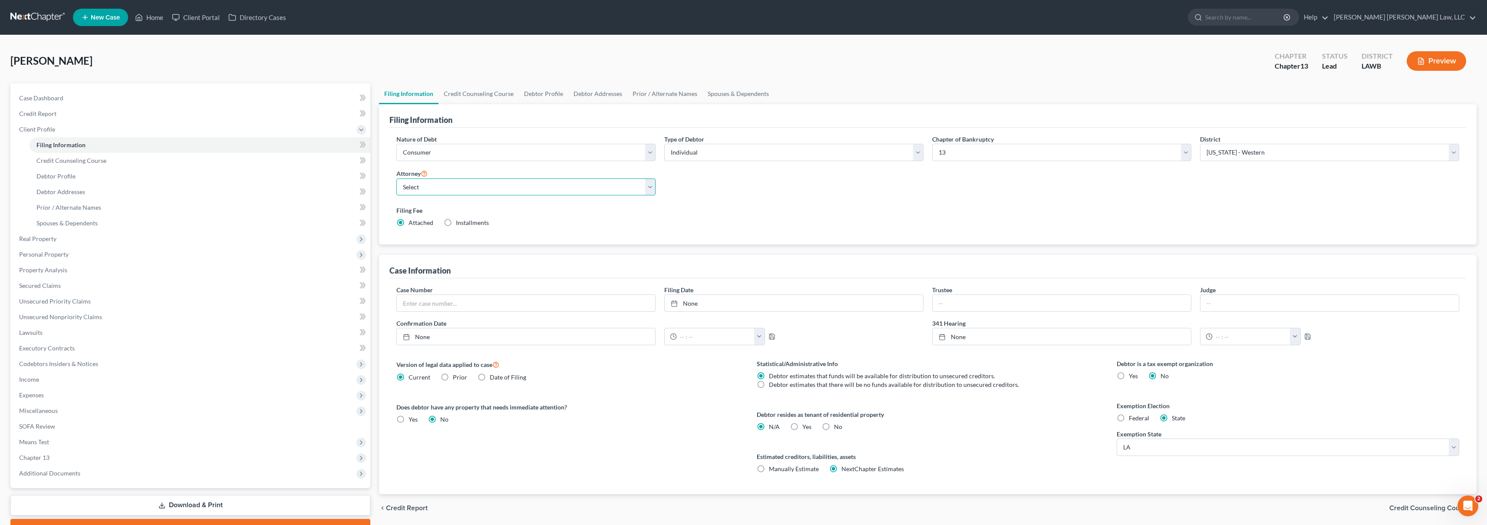
click at [458, 186] on select "Select [PERSON_NAME] [PERSON_NAME] III - LAWB [PERSON_NAME] [PERSON_NAME] III -…" at bounding box center [525, 186] width 259 height 17
select select "0"
click at [94, 112] on link "Credit Report" at bounding box center [191, 114] width 358 height 16
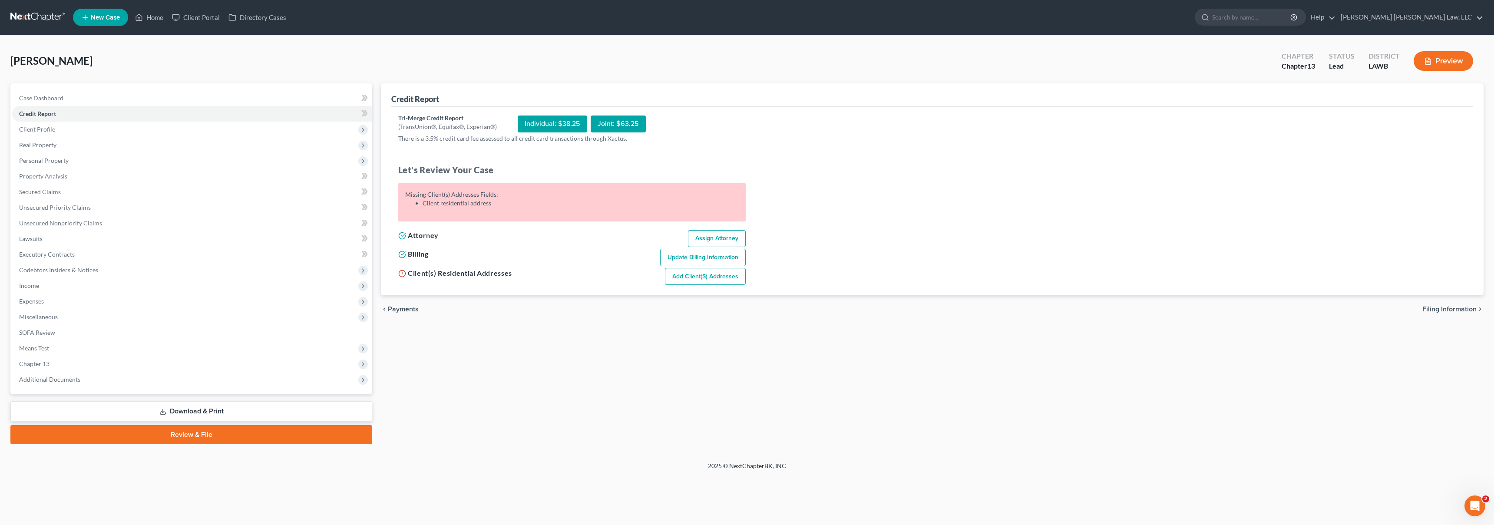
click at [689, 278] on link "Add Client(s) Addresses" at bounding box center [705, 276] width 81 height 17
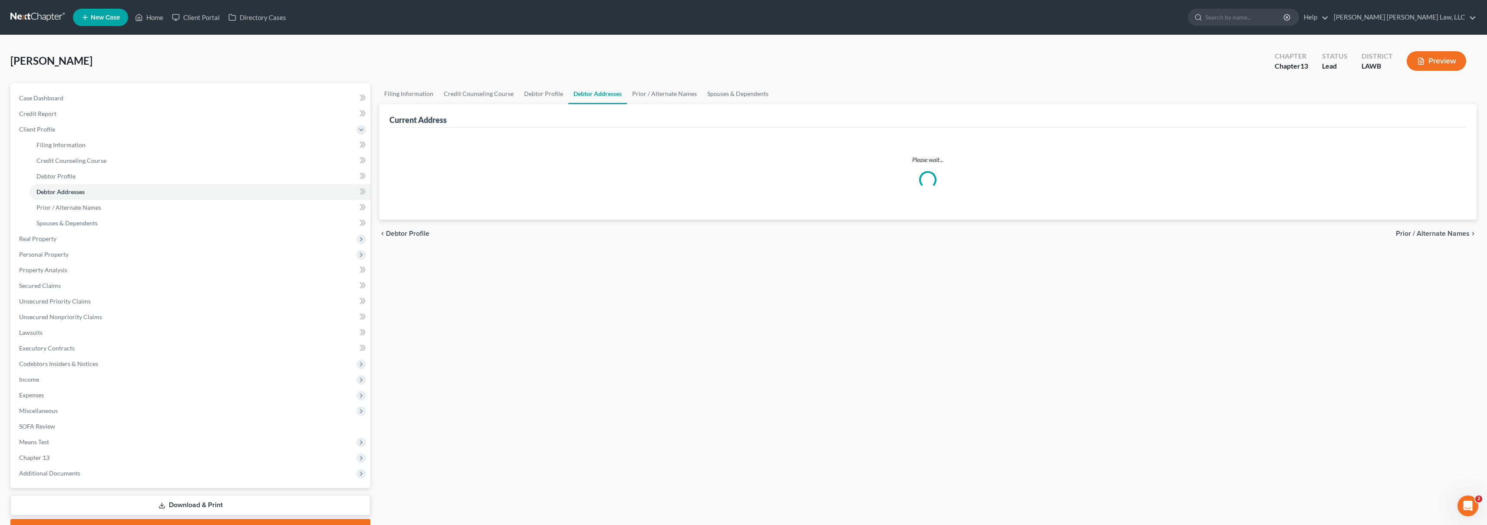
select select "0"
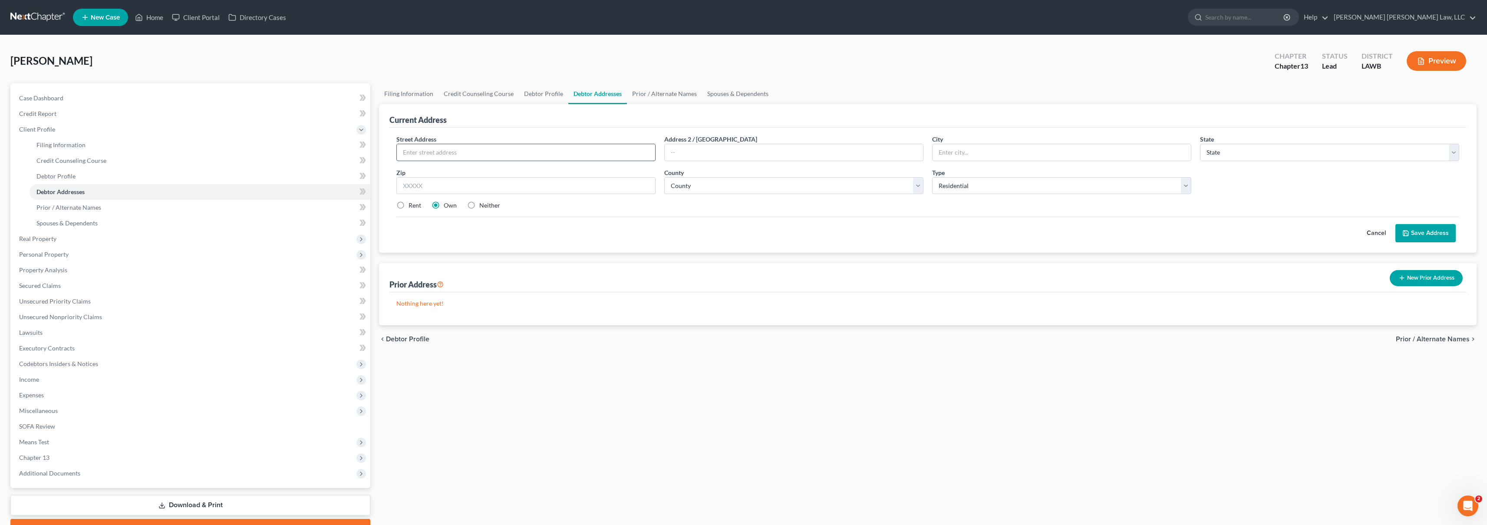
click at [463, 155] on input "text" at bounding box center [526, 152] width 258 height 16
type input "H"
type input "633 West Bear Lake Road"
type input "Tallulah"
select select "19"
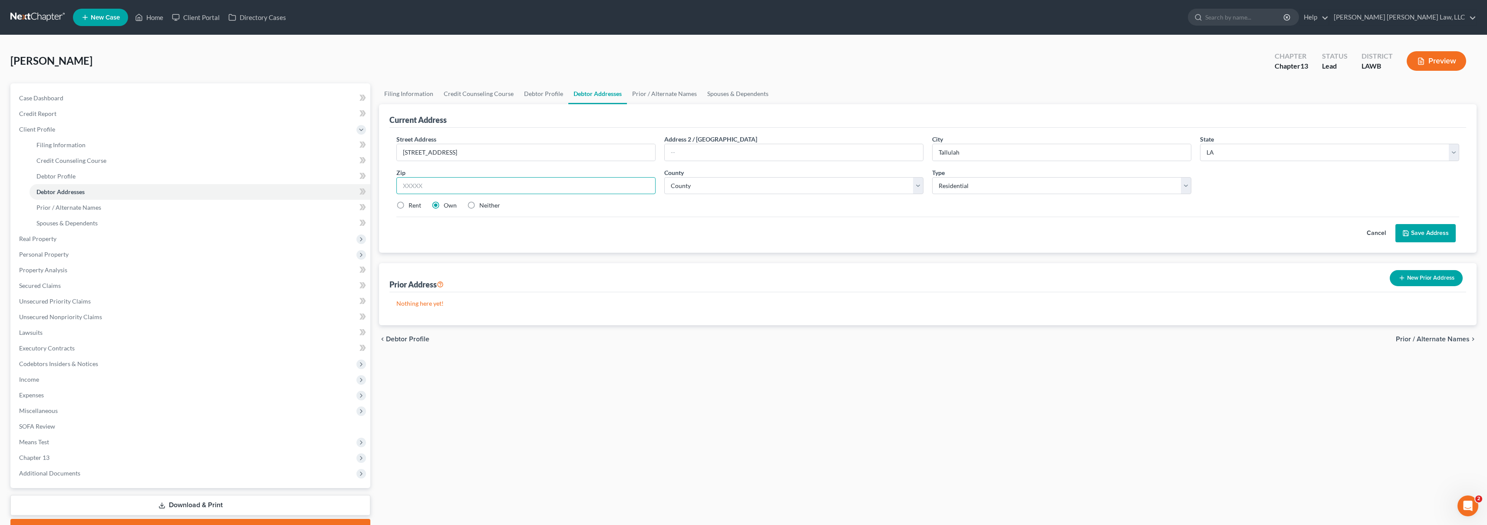
click at [455, 189] on input "text" at bounding box center [525, 185] width 259 height 17
type input "71282"
select select "32"
click at [409, 203] on label "Rent" at bounding box center [415, 205] width 13 height 9
click at [412, 203] on input "Rent" at bounding box center [415, 204] width 6 height 6
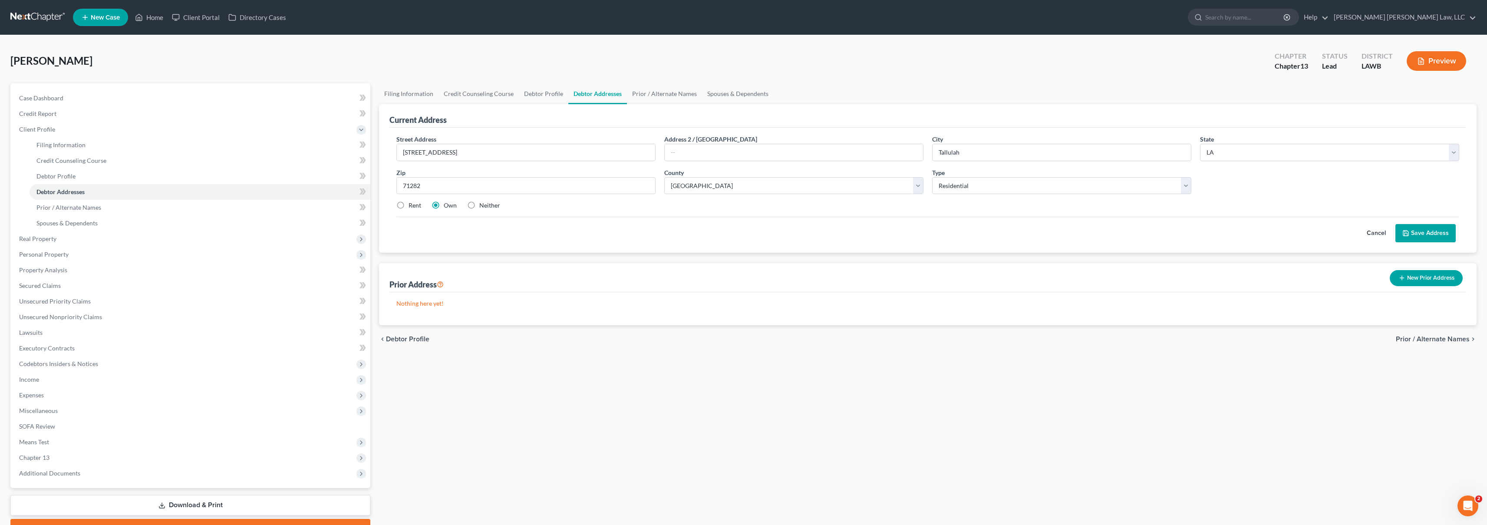
radio input "true"
click at [1443, 234] on button "Save Address" at bounding box center [1425, 233] width 60 height 18
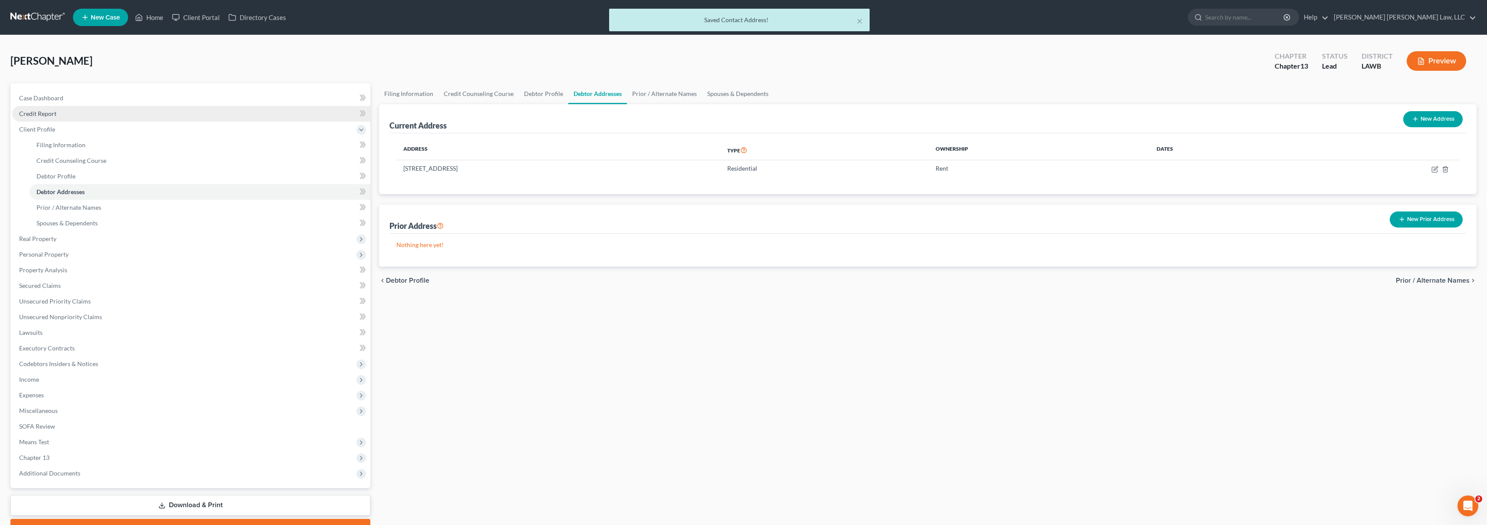
click at [58, 116] on link "Credit Report" at bounding box center [191, 114] width 358 height 16
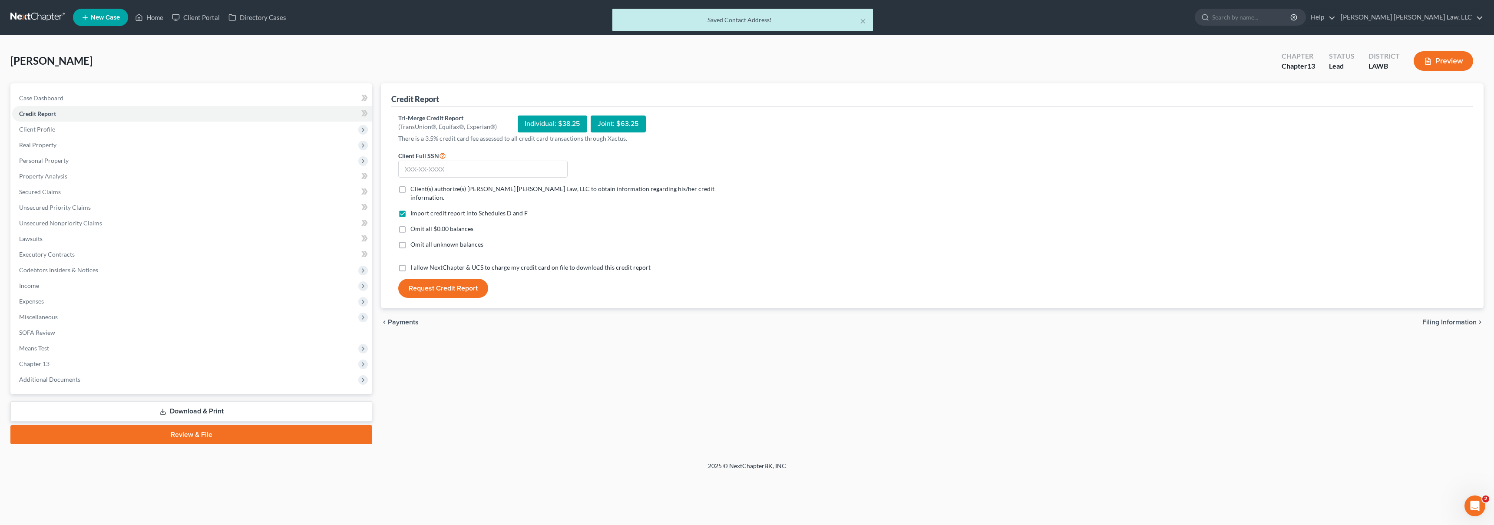
click at [410, 263] on label "I allow NextChapter & UCS to charge my credit card on file to download this cre…" at bounding box center [530, 267] width 240 height 9
click at [414, 263] on input "I allow NextChapter & UCS to charge my credit card on file to download this cre…" at bounding box center [417, 266] width 6 height 6
checkbox input "true"
click at [410, 240] on label "Omit all unknown balances" at bounding box center [446, 244] width 73 height 9
click at [414, 240] on input "Omit all unknown balances" at bounding box center [417, 243] width 6 height 6
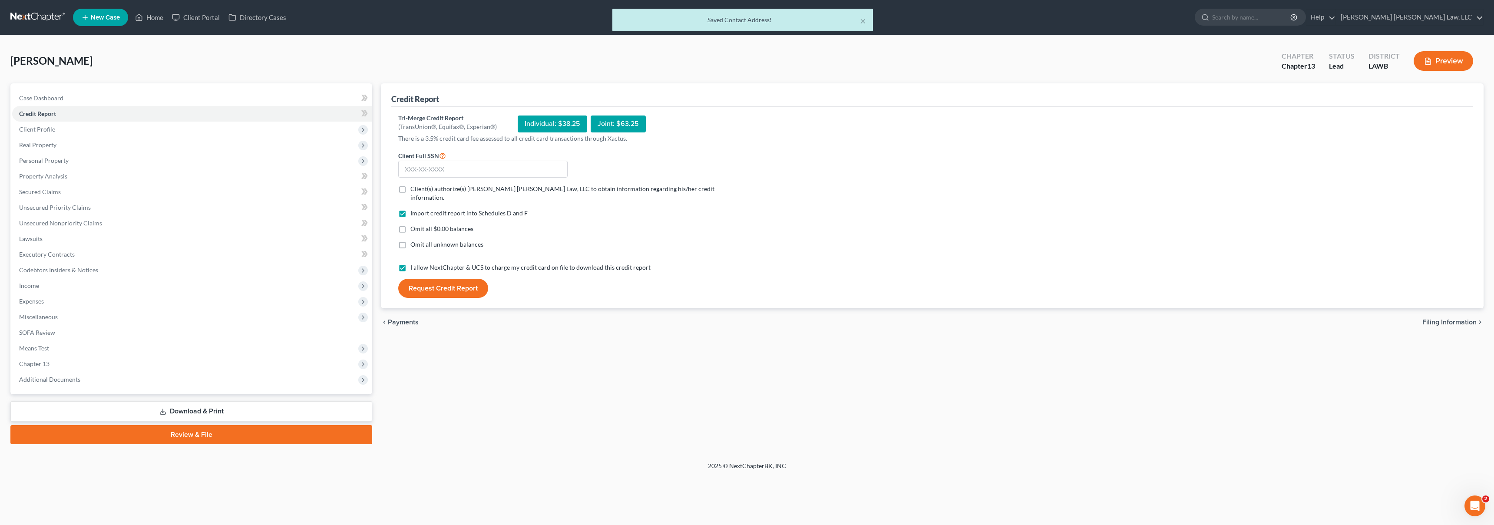
checkbox input "true"
click at [410, 224] on label "Omit all $0.00 balances" at bounding box center [441, 228] width 63 height 9
click at [414, 224] on input "Omit all $0.00 balances" at bounding box center [417, 227] width 6 height 6
checkbox input "true"
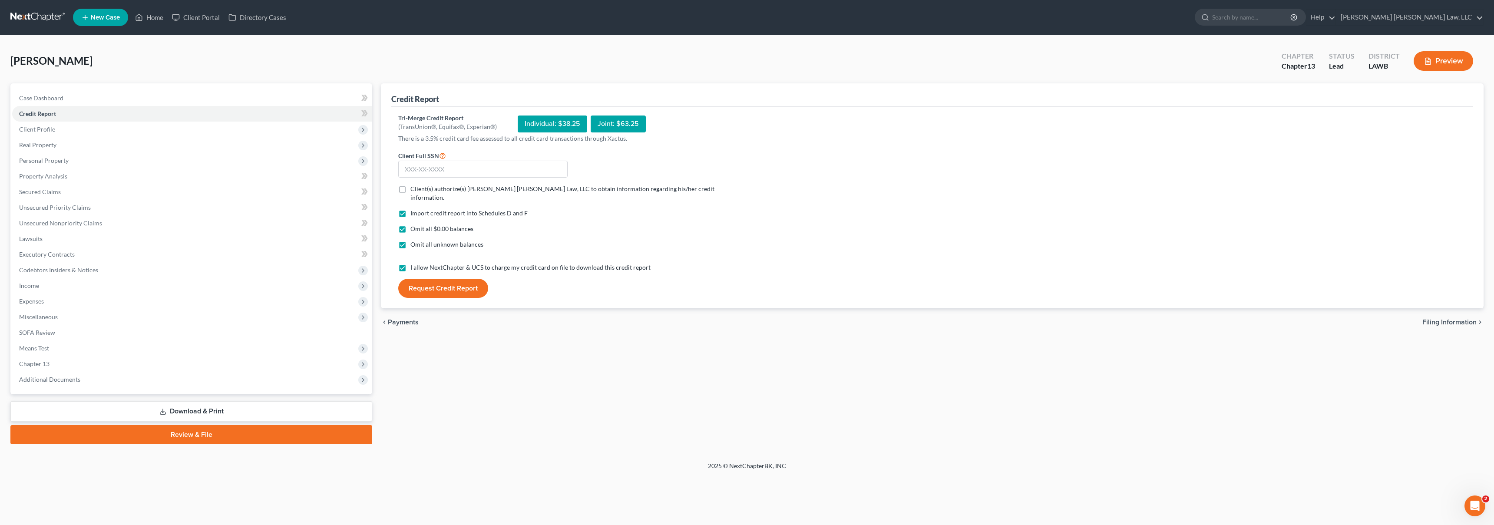
drag, startPoint x: 401, startPoint y: 191, endPoint x: 410, endPoint y: 184, distance: 11.7
click at [410, 191] on label "Client(s) authorize(s) [PERSON_NAME] [PERSON_NAME] Law, LLC to obtain informati…" at bounding box center [577, 193] width 335 height 17
click at [414, 190] on input "Client(s) authorize(s) [PERSON_NAME] [PERSON_NAME] Law, LLC to obtain informati…" at bounding box center [417, 188] width 6 height 6
checkbox input "true"
click at [419, 173] on input "text" at bounding box center [482, 169] width 169 height 17
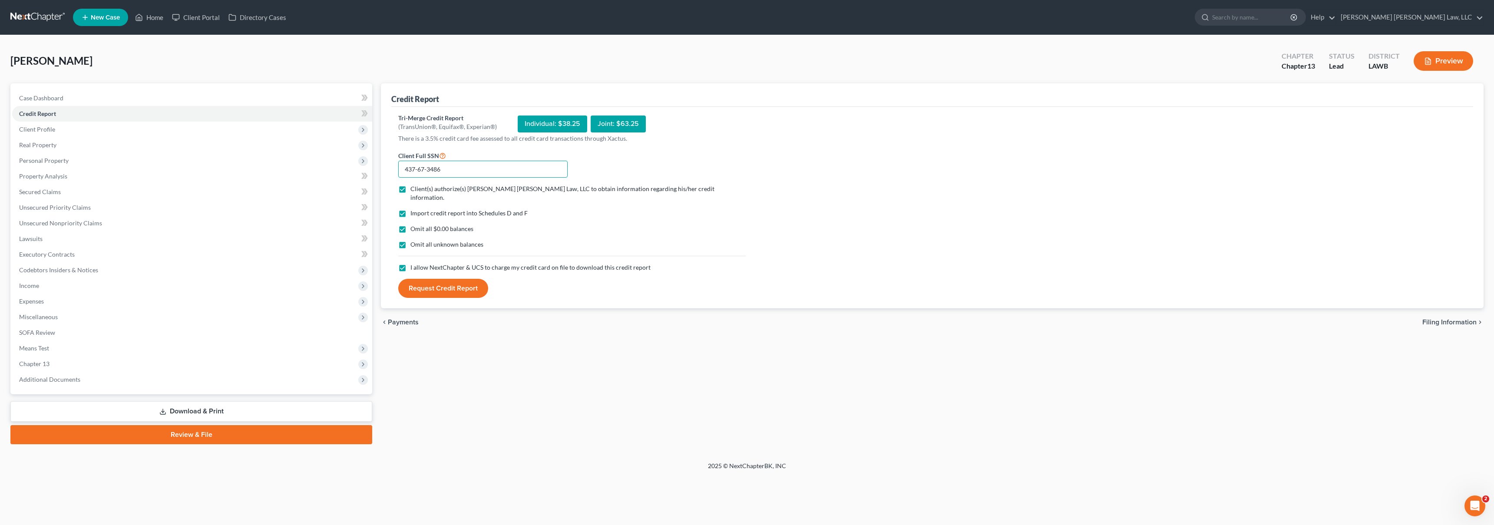
type input "437-67-3486"
click at [420, 279] on button "Request Credit Report" at bounding box center [443, 288] width 90 height 19
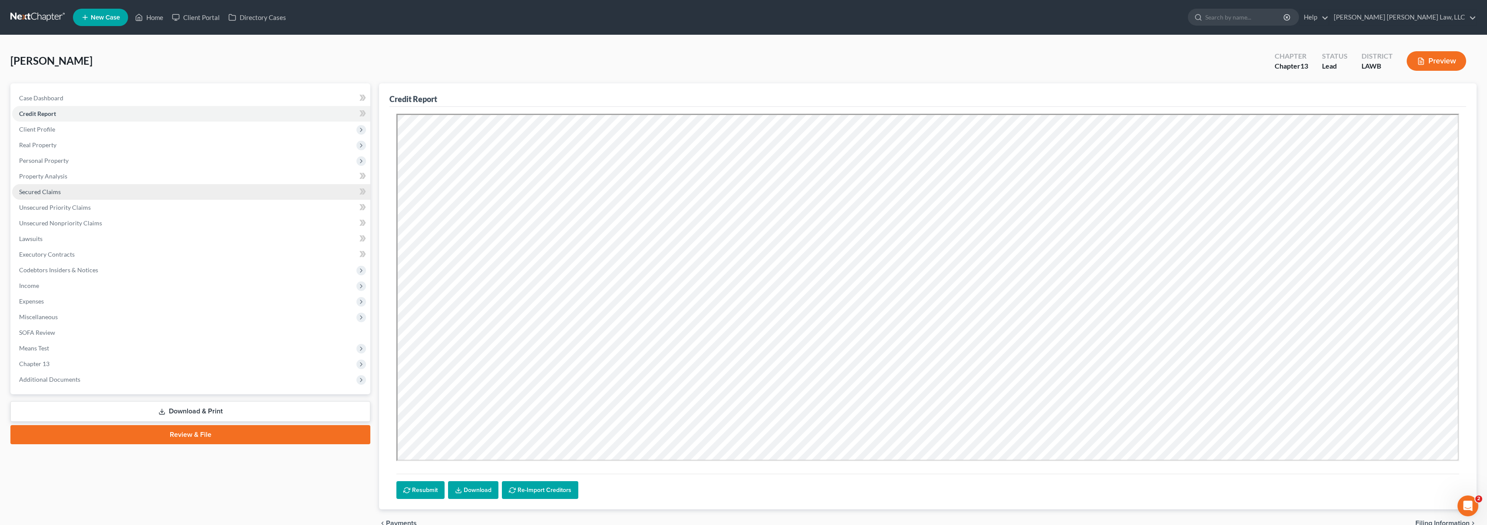
click at [48, 188] on span "Secured Claims" at bounding box center [40, 191] width 42 height 7
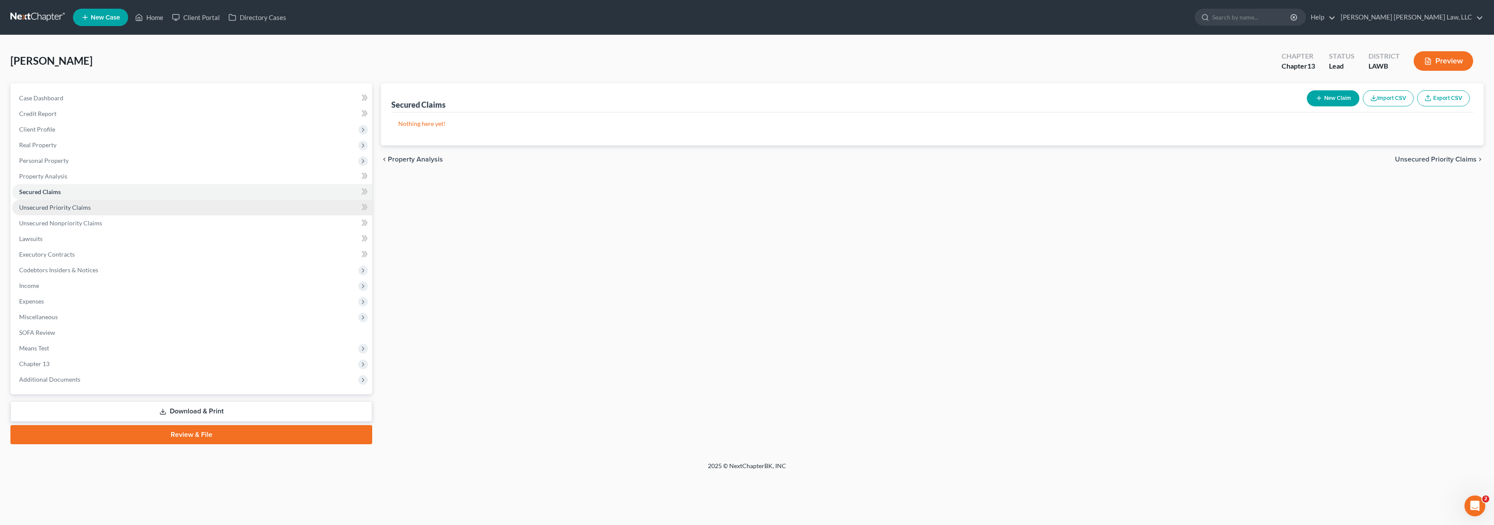
click at [66, 212] on link "Unsecured Priority Claims" at bounding box center [192, 208] width 360 height 16
click at [73, 225] on span "Unsecured Nonpriority Claims" at bounding box center [60, 222] width 83 height 7
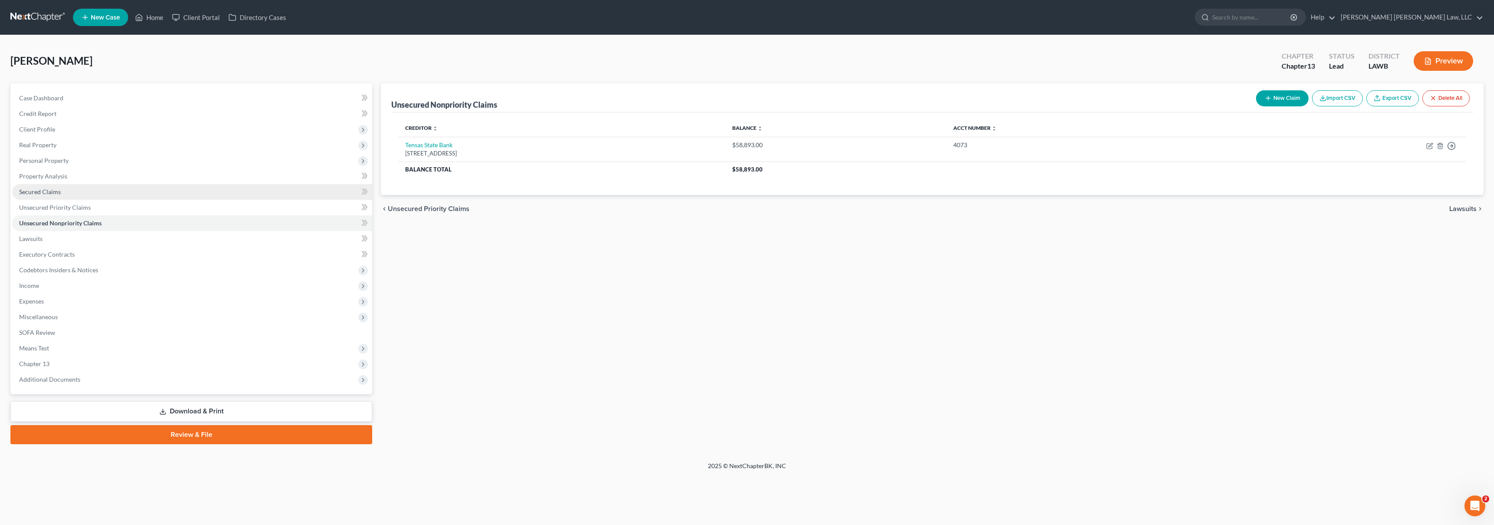
click at [74, 193] on link "Secured Claims" at bounding box center [192, 192] width 360 height 16
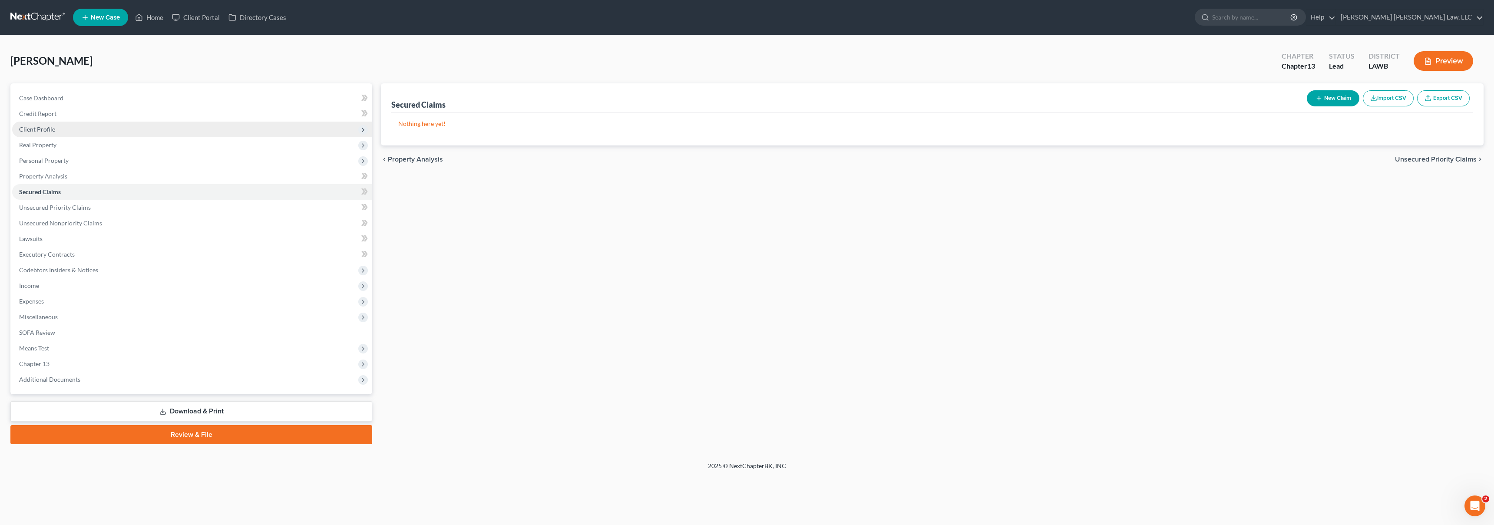
click at [63, 124] on span "Client Profile" at bounding box center [192, 130] width 360 height 16
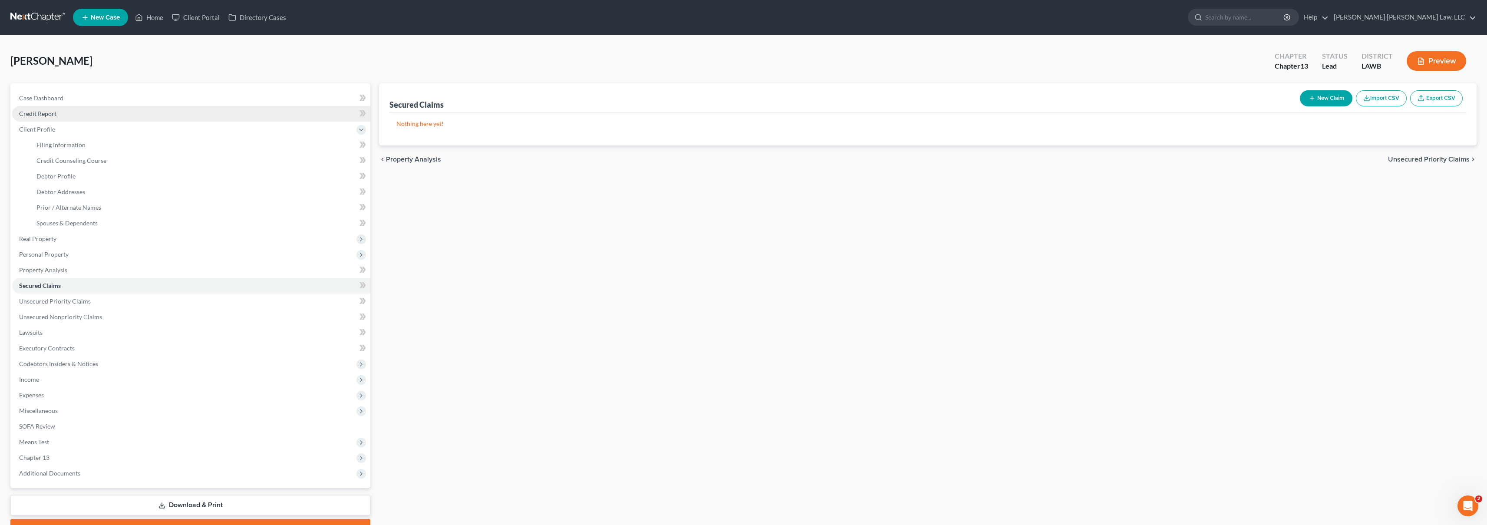
click at [69, 114] on link "Credit Report" at bounding box center [191, 114] width 358 height 16
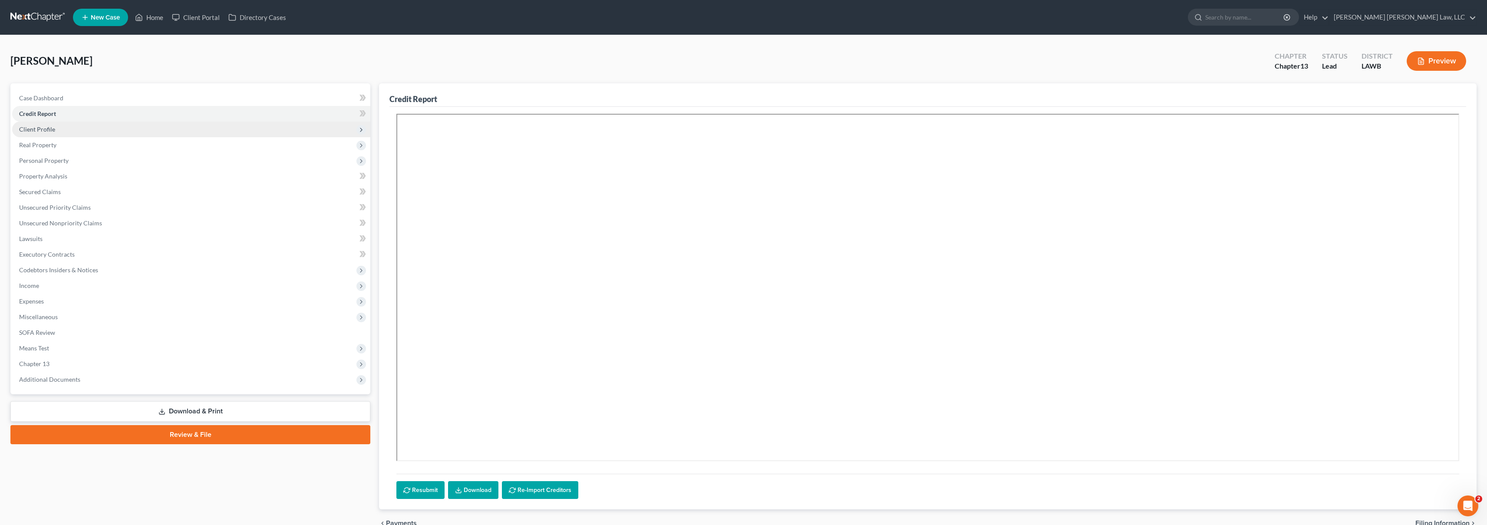
click at [83, 130] on span "Client Profile" at bounding box center [191, 130] width 358 height 16
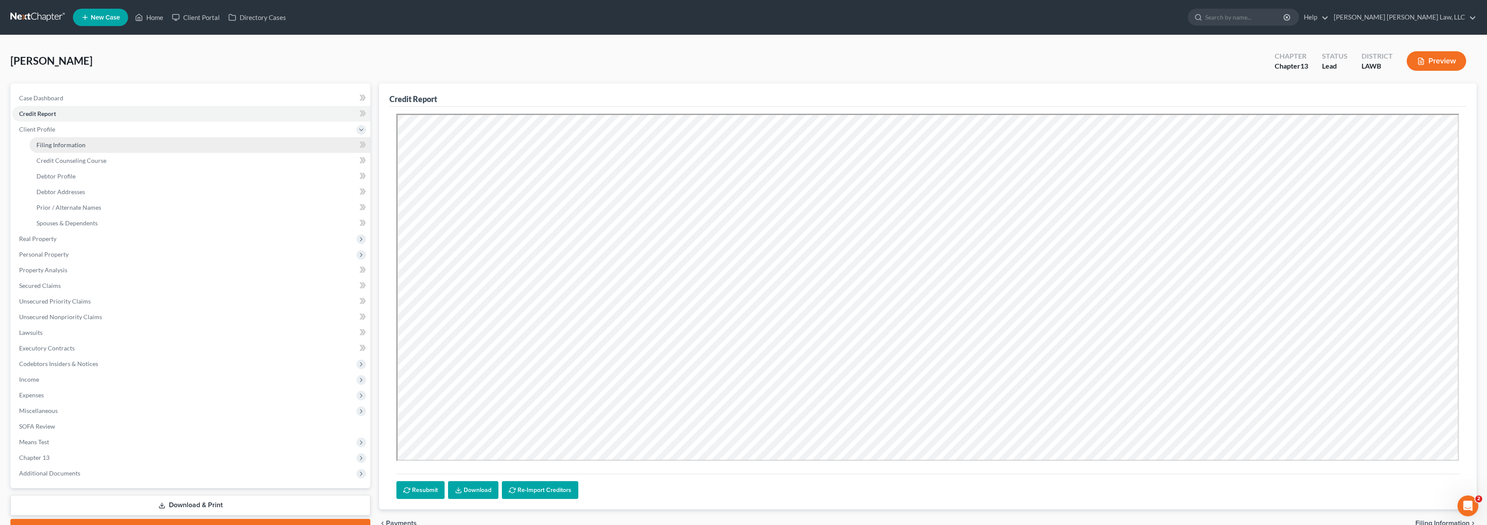
click at [91, 147] on link "Filing Information" at bounding box center [200, 145] width 341 height 16
select select "1"
select select "0"
select select "3"
select select "36"
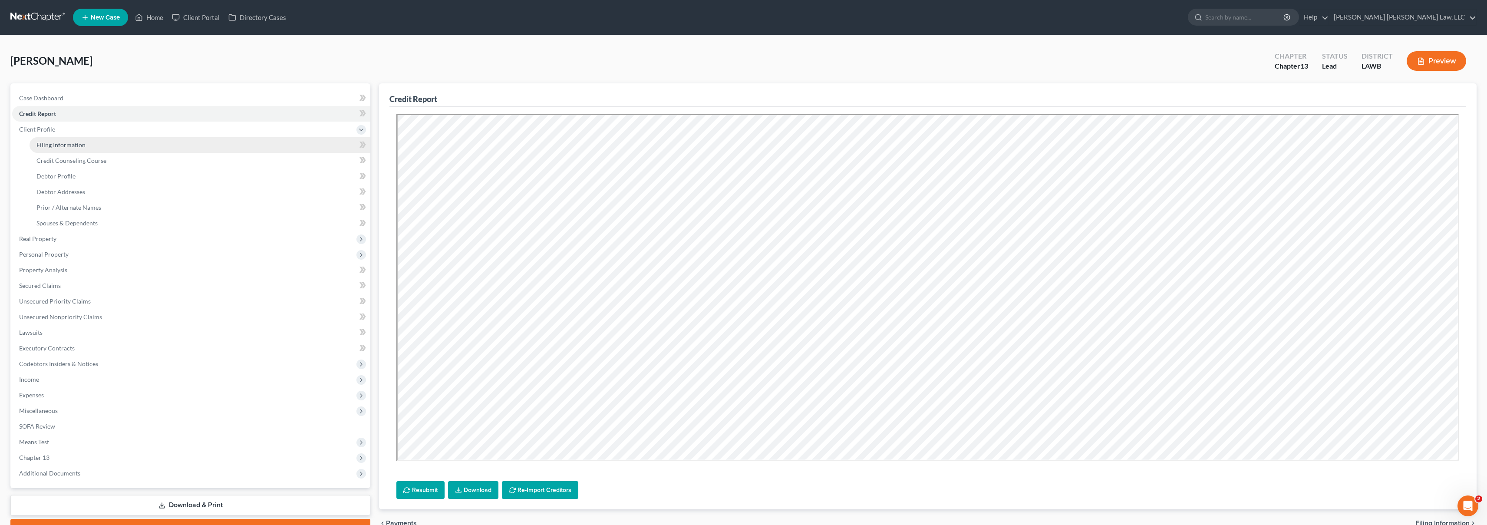
select select "0"
select select "19"
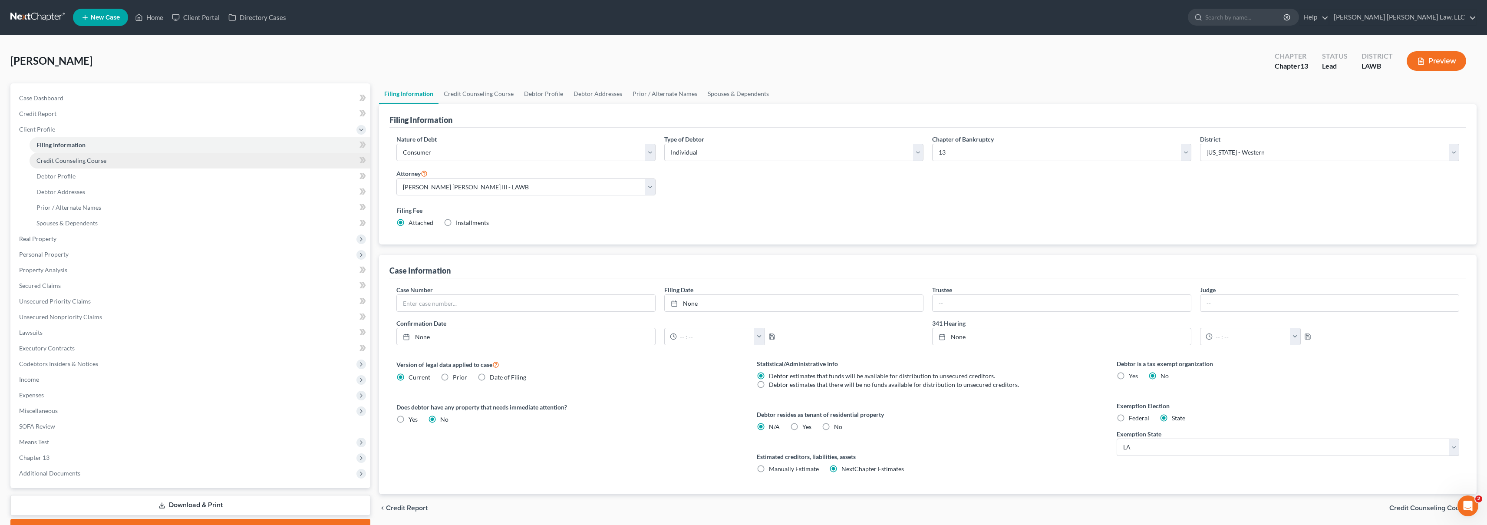
click at [143, 160] on link "Credit Counseling Course" at bounding box center [200, 161] width 341 height 16
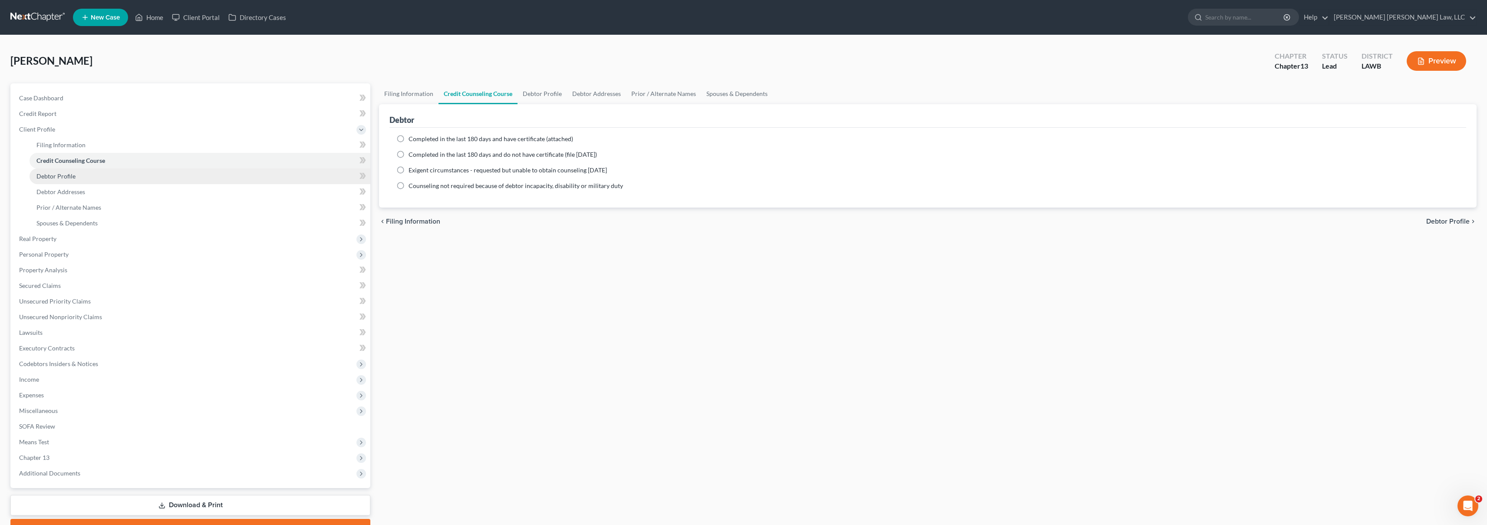
click at [132, 176] on link "Debtor Profile" at bounding box center [200, 176] width 341 height 16
select select "0"
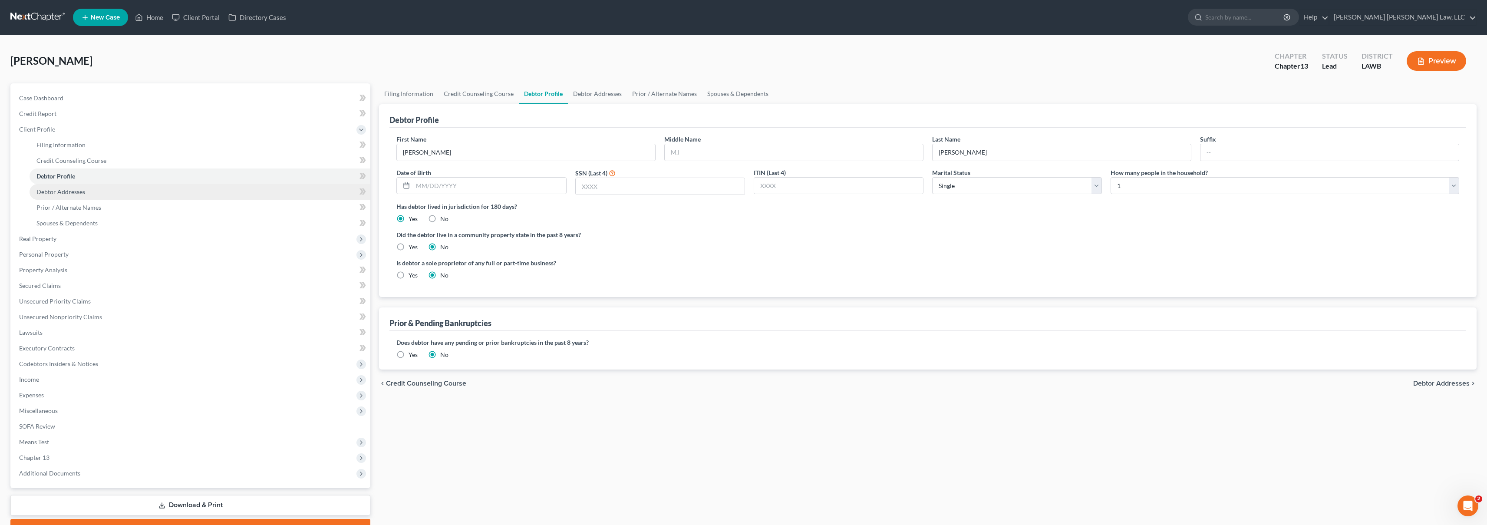
click at [132, 192] on link "Debtor Addresses" at bounding box center [200, 192] width 341 height 16
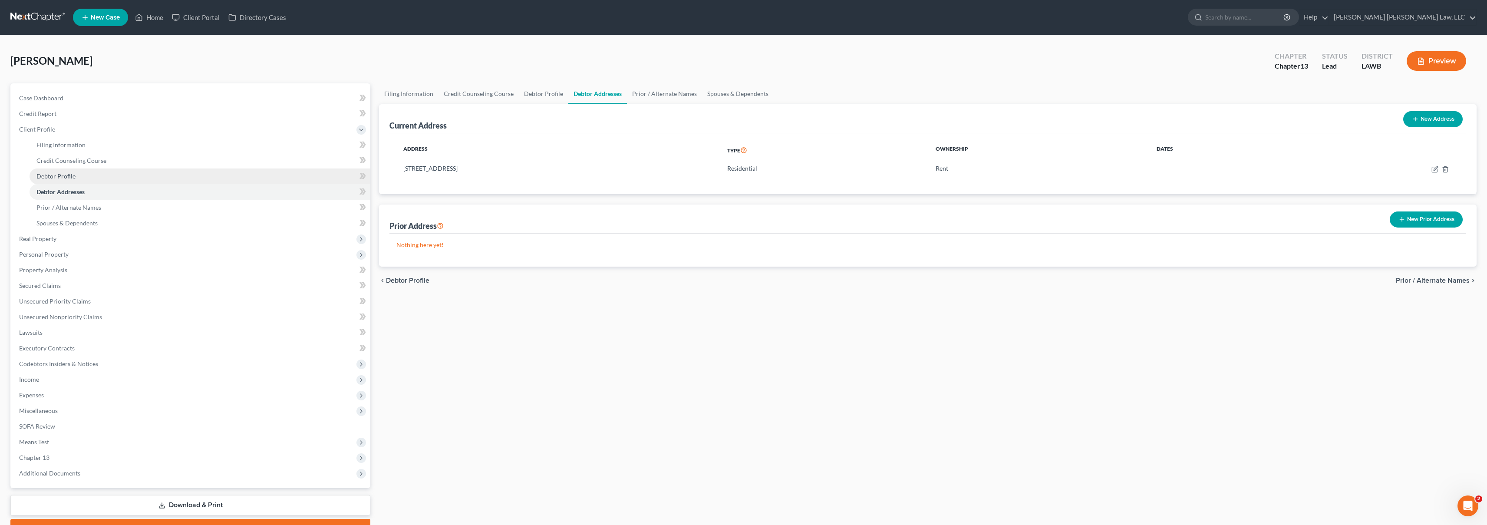
click at [128, 180] on link "Debtor Profile" at bounding box center [200, 176] width 341 height 16
select select "0"
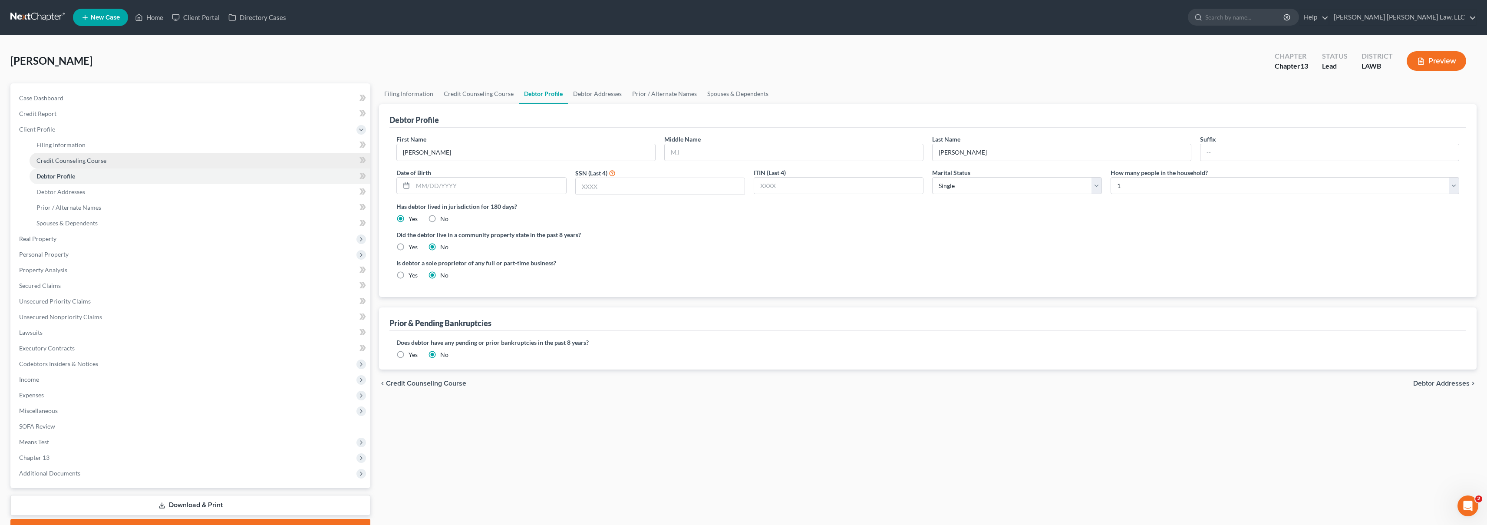
click at [135, 162] on link "Credit Counseling Course" at bounding box center [200, 161] width 341 height 16
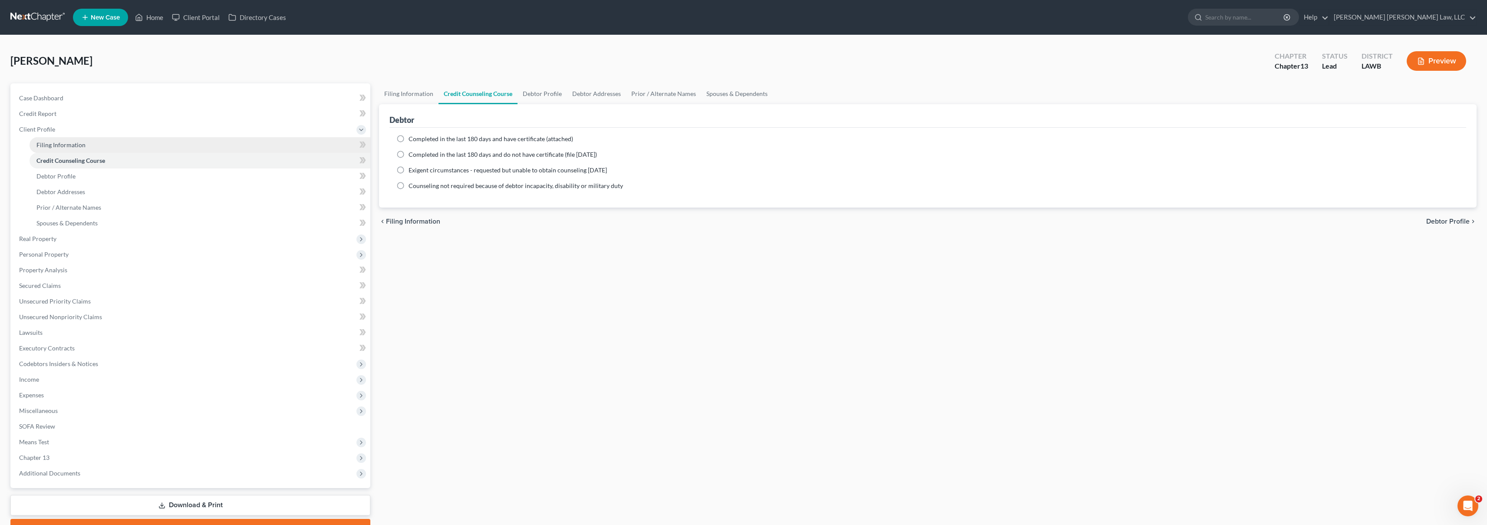
click at [138, 149] on link "Filing Information" at bounding box center [200, 145] width 341 height 16
select select "1"
select select "0"
select select "3"
select select "36"
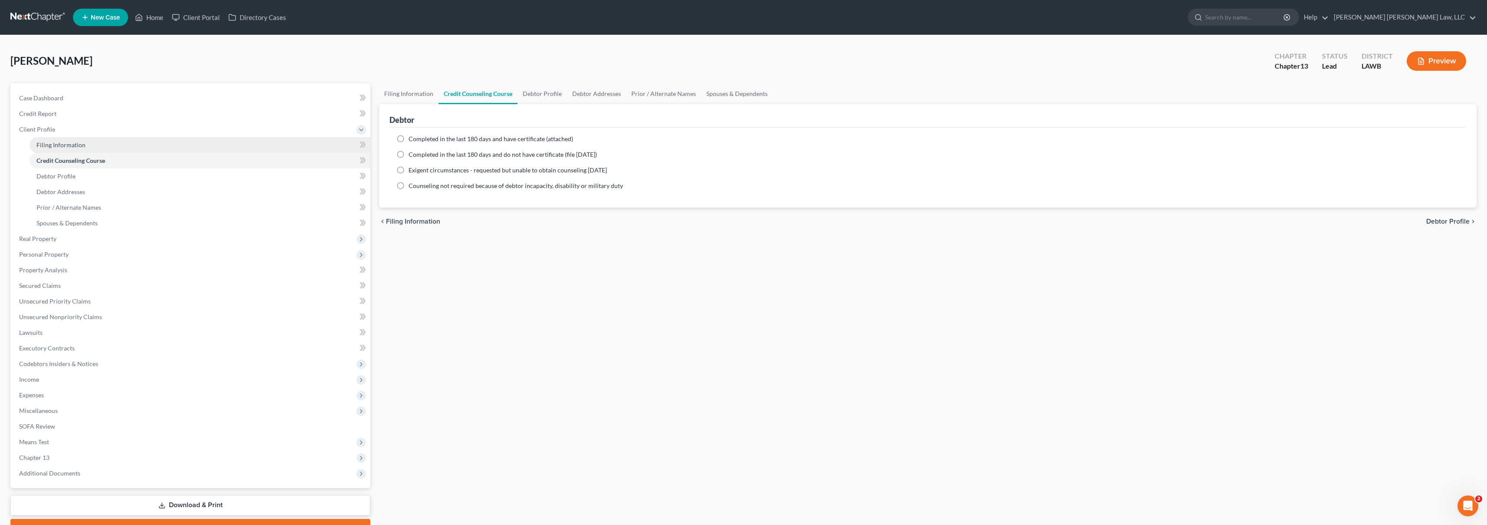
select select "0"
select select "19"
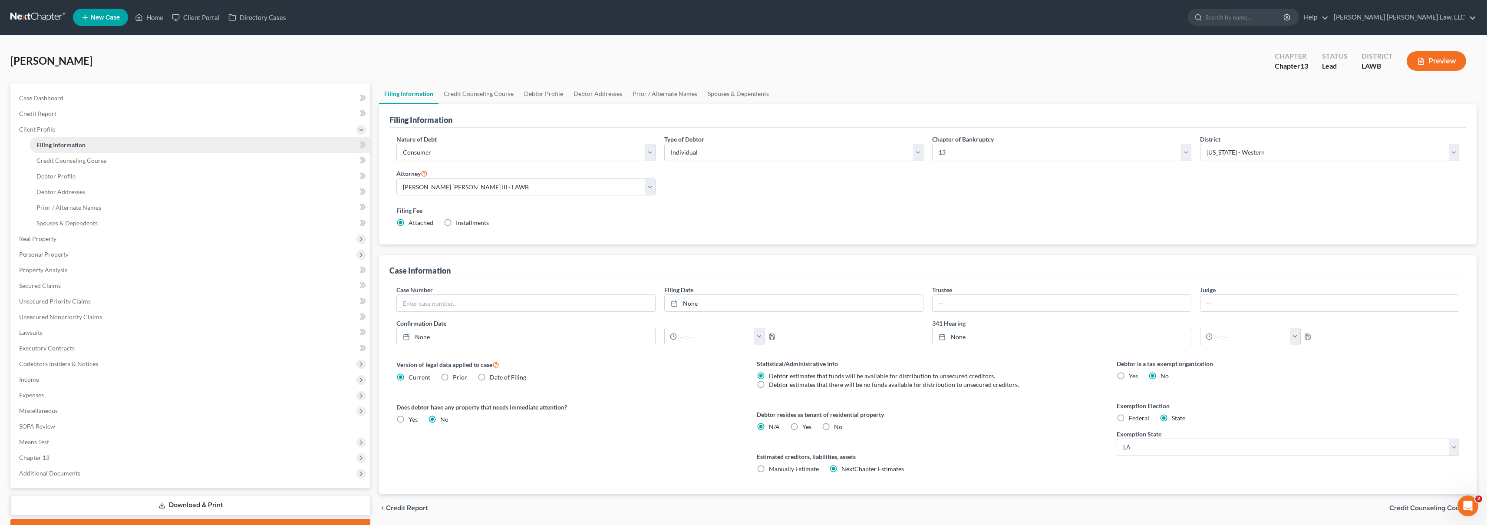
click at [142, 139] on link "Filing Information" at bounding box center [200, 145] width 341 height 16
click at [66, 113] on link "Credit Report" at bounding box center [191, 114] width 358 height 16
